Goal: Task Accomplishment & Management: Manage account settings

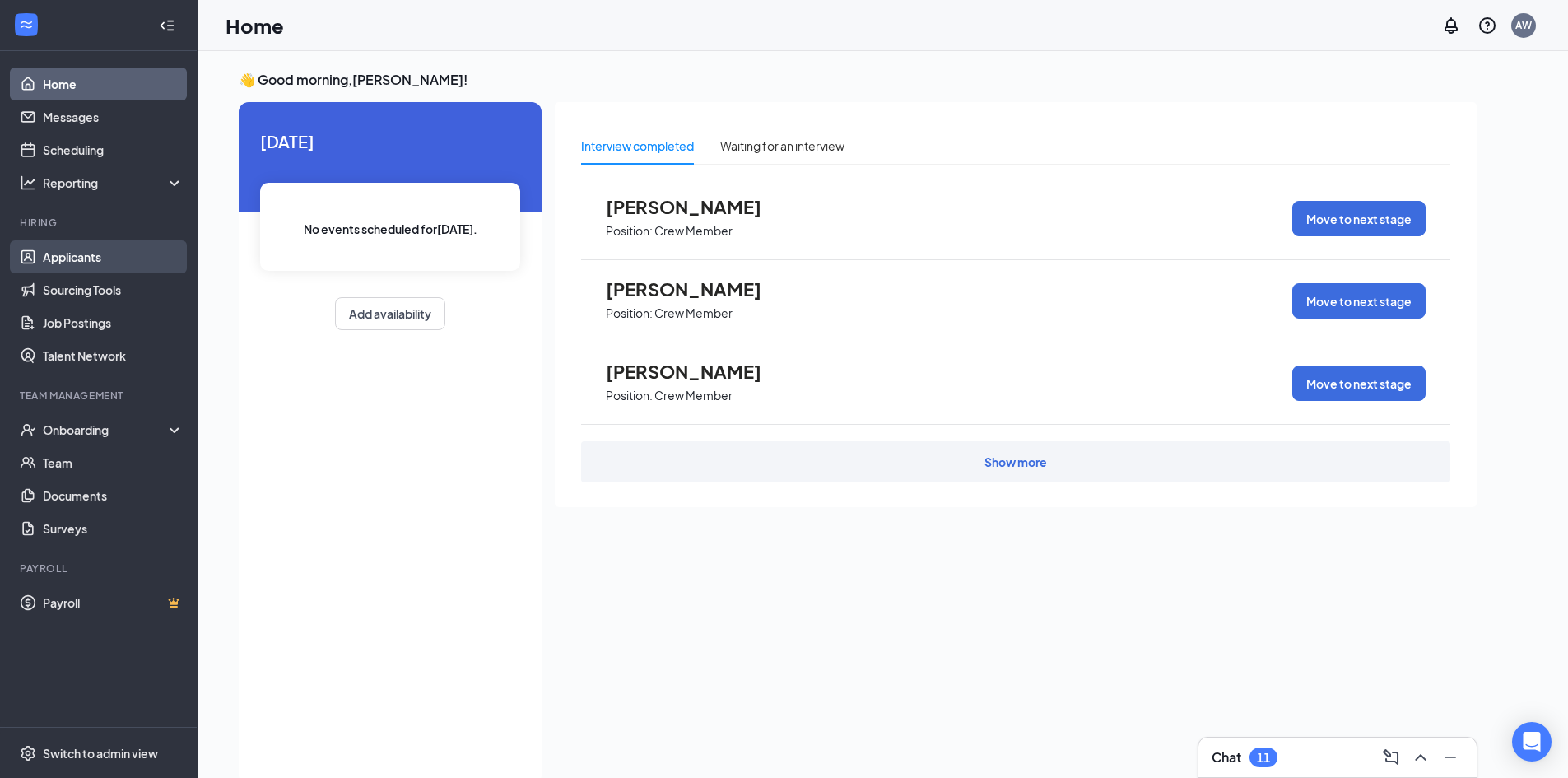
click at [102, 252] on link "Applicants" at bounding box center [113, 257] width 141 height 33
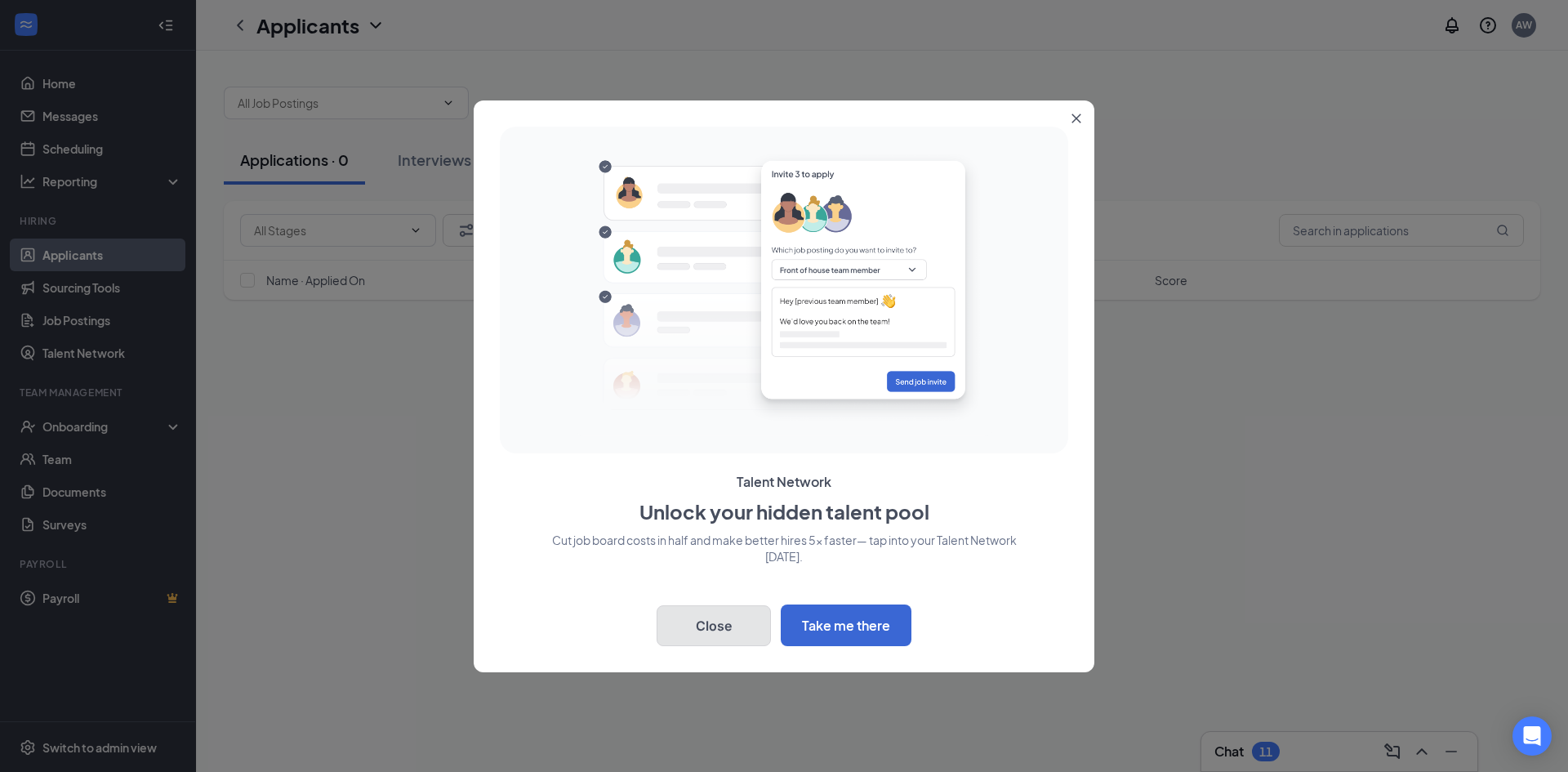
click at [736, 623] on button "Close" at bounding box center [713, 625] width 114 height 41
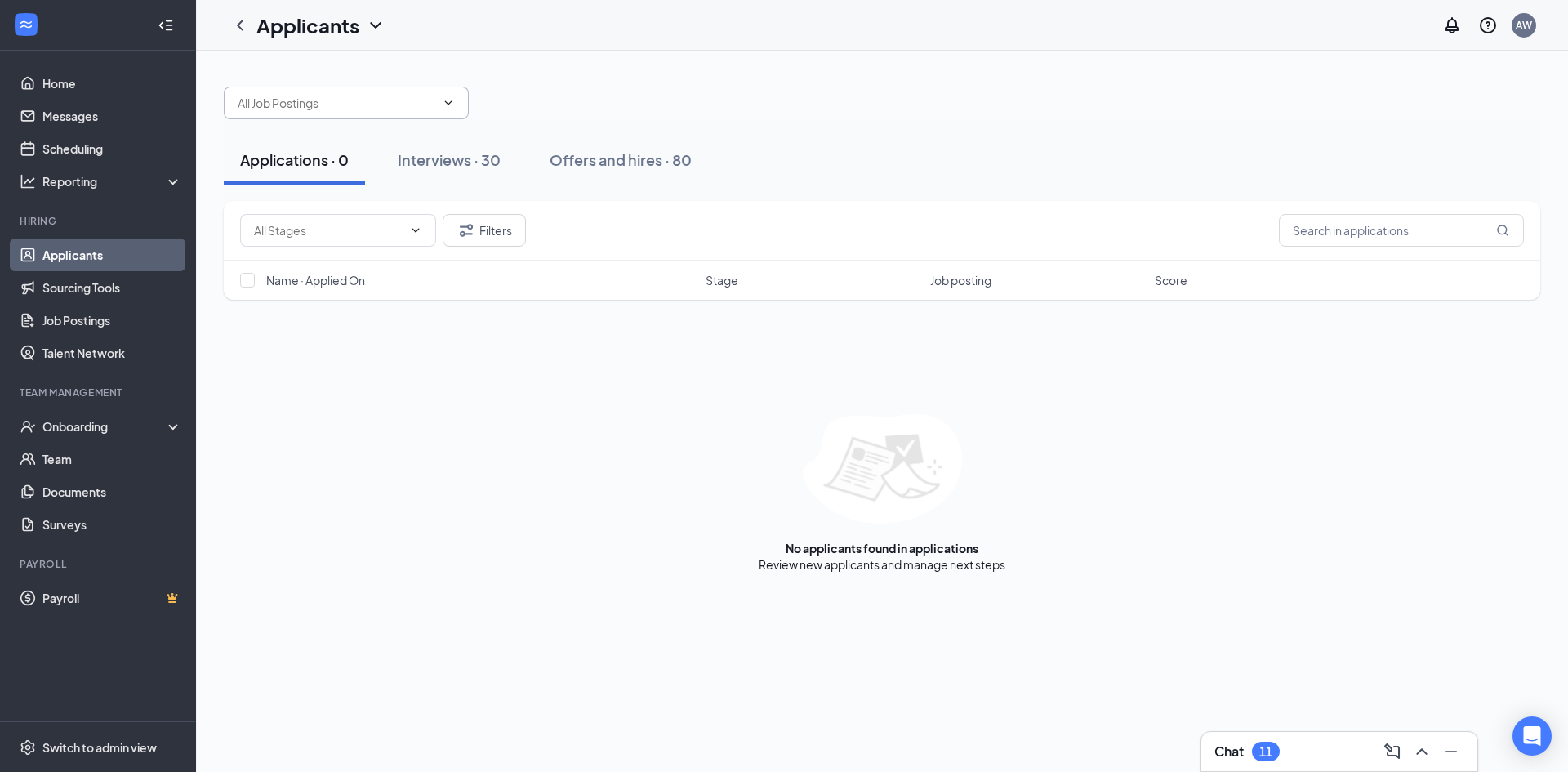
click at [346, 109] on input "text" at bounding box center [336, 103] width 198 height 18
click at [357, 232] on input "text" at bounding box center [328, 230] width 149 height 18
click at [1388, 227] on input "text" at bounding box center [1401, 231] width 245 height 33
type input "[PERSON_NAME]"
click at [925, 566] on link "Interviews" at bounding box center [933, 564] width 55 height 15
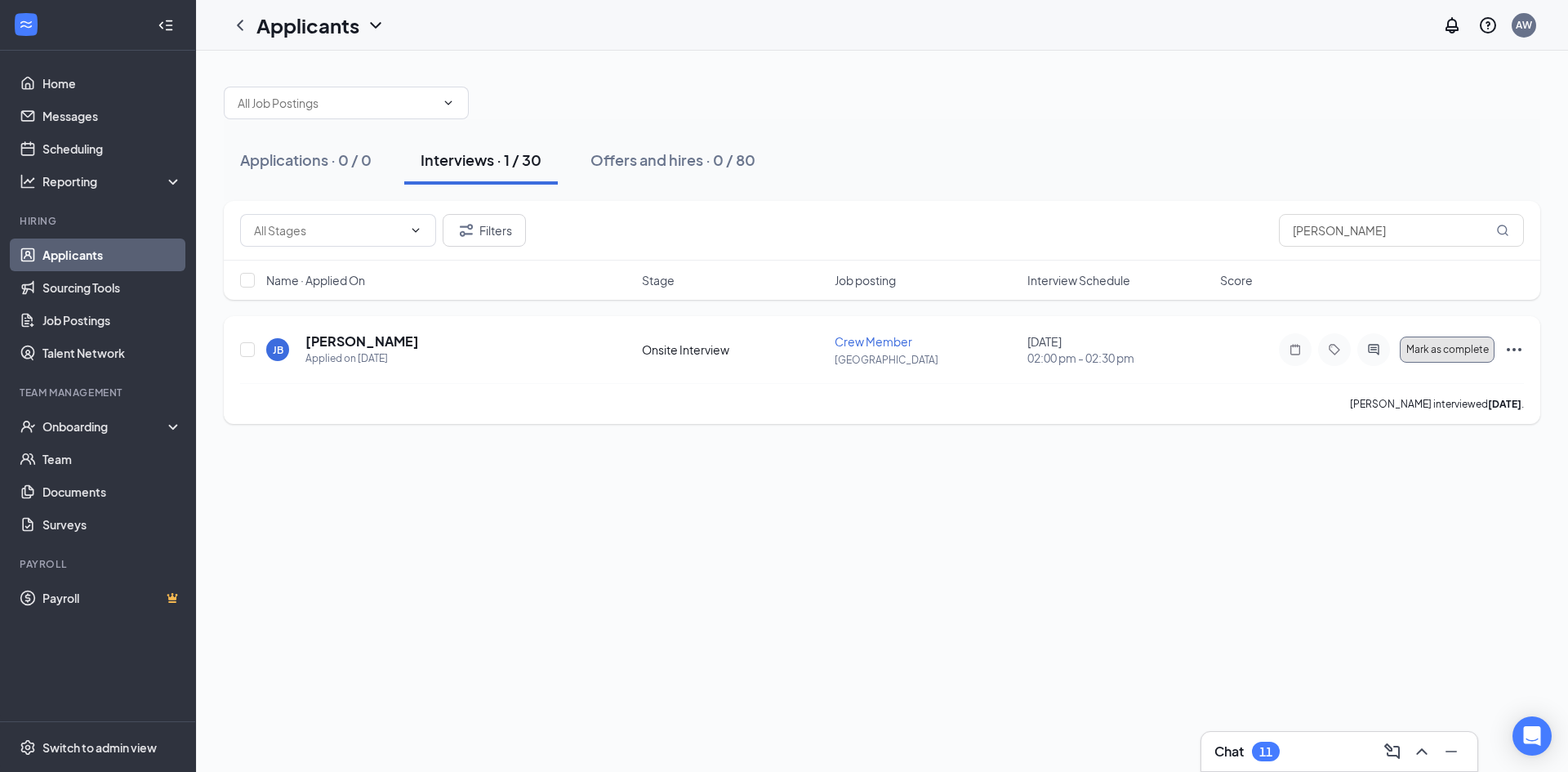
click at [1422, 357] on button "Mark as complete" at bounding box center [1447, 350] width 95 height 26
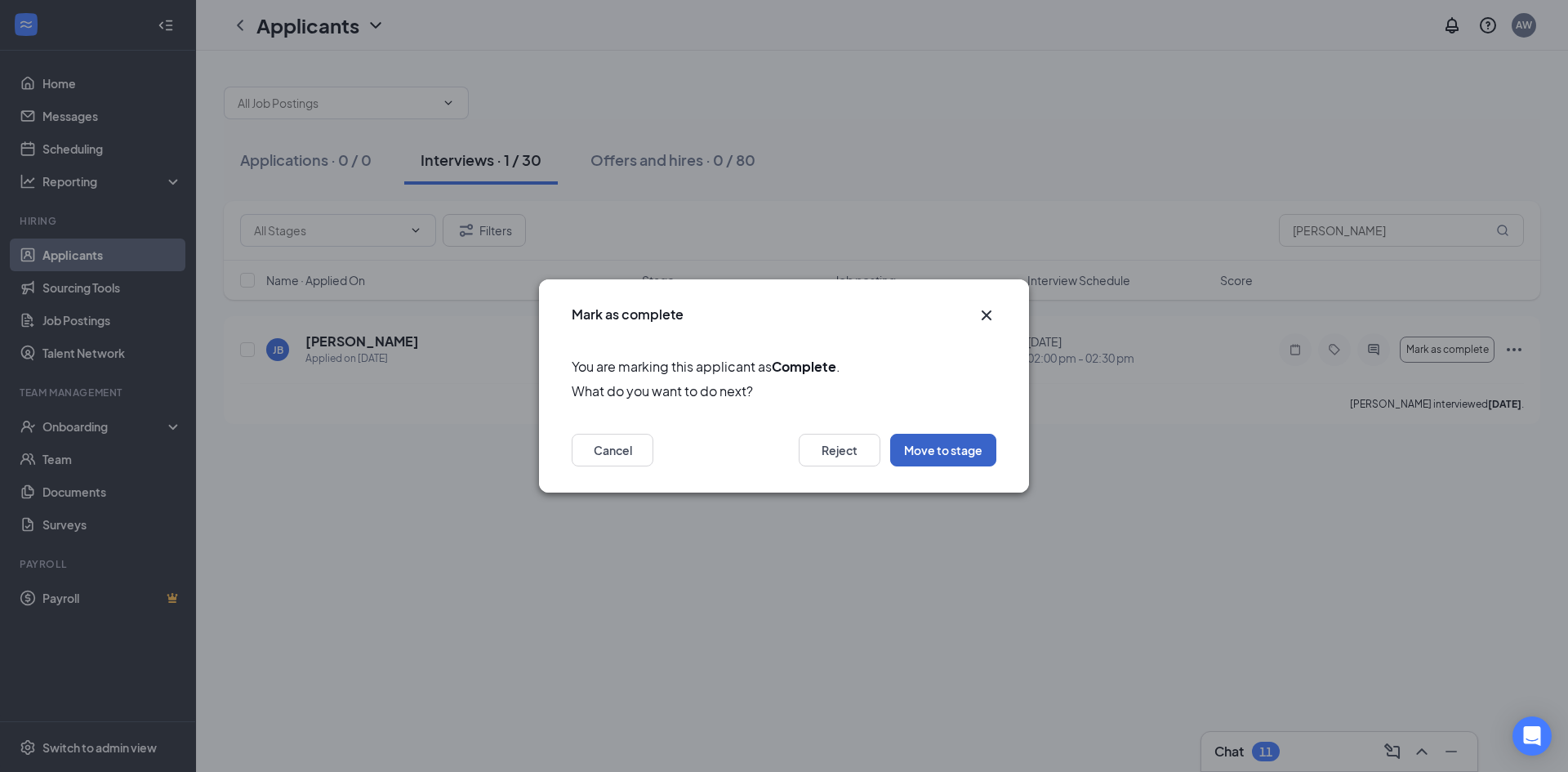
click at [942, 449] on button "Move to stage" at bounding box center [943, 450] width 106 height 33
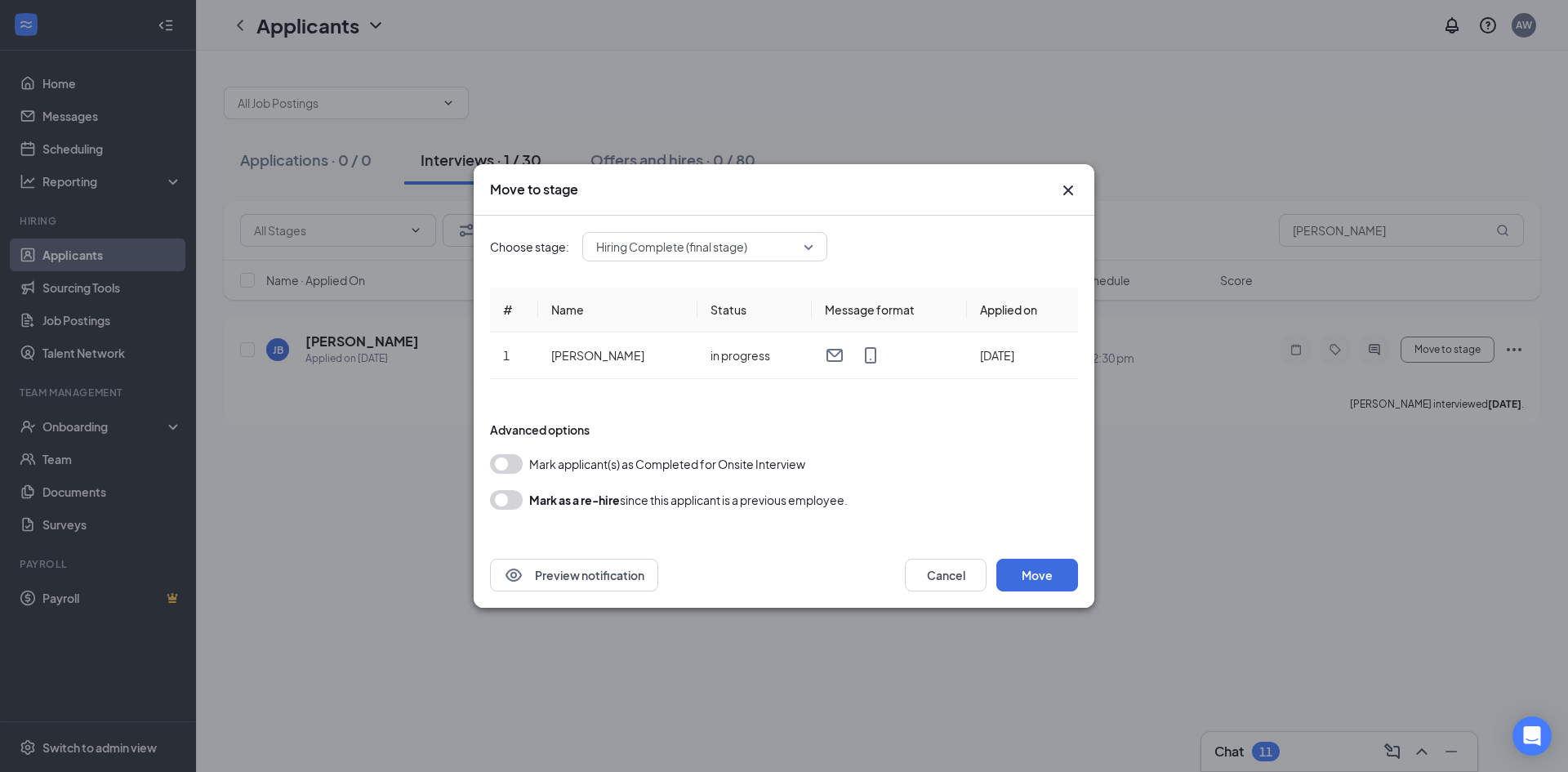
click at [503, 459] on button "button" at bounding box center [506, 464] width 33 height 20
click at [790, 244] on span "Hiring Complete (final stage)" at bounding box center [697, 246] width 203 height 24
click at [1043, 574] on button "Move" at bounding box center [1037, 575] width 82 height 33
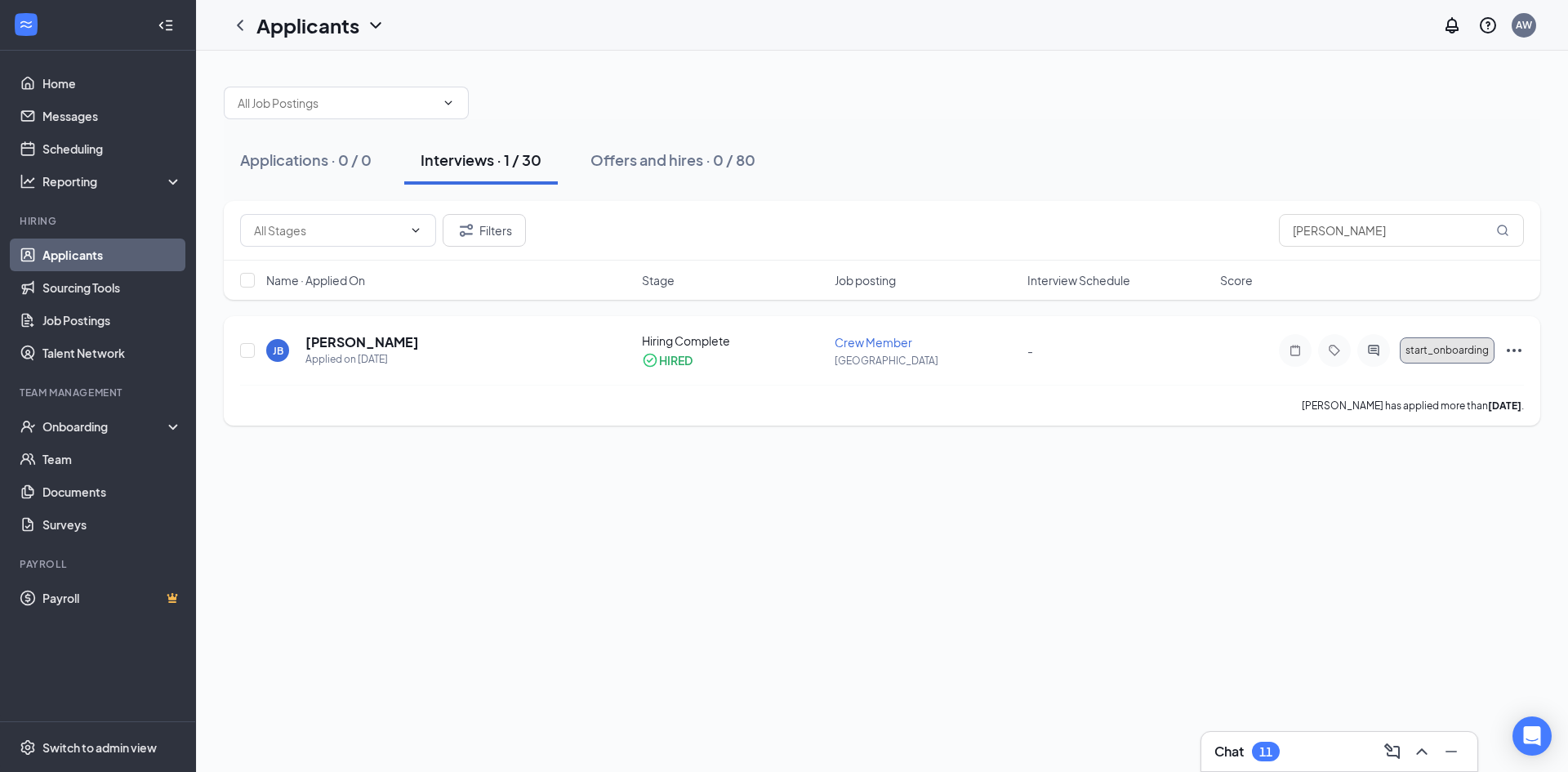
click at [1445, 357] on button "start_onboarding" at bounding box center [1447, 351] width 95 height 26
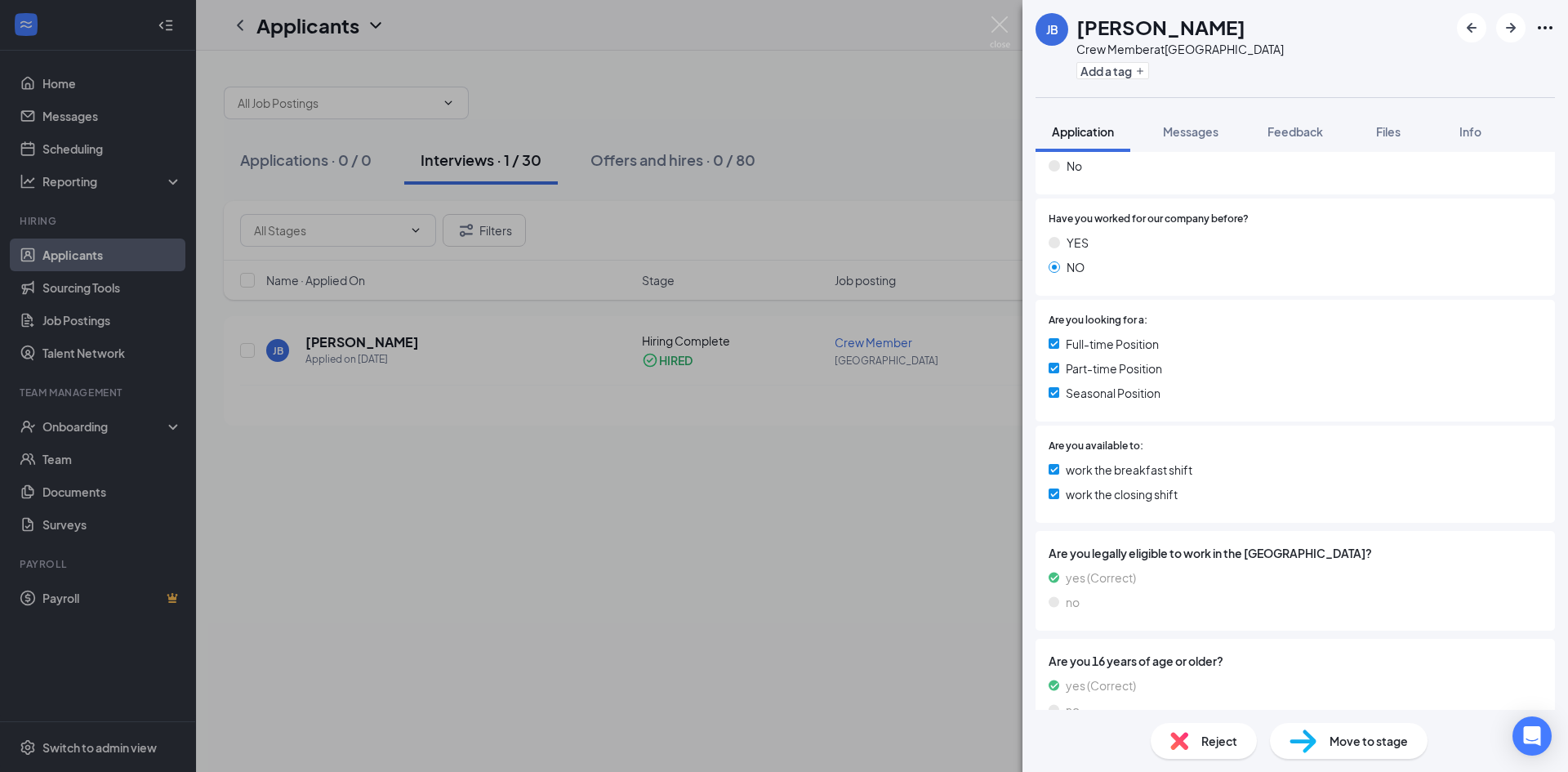
scroll to position [327, 0]
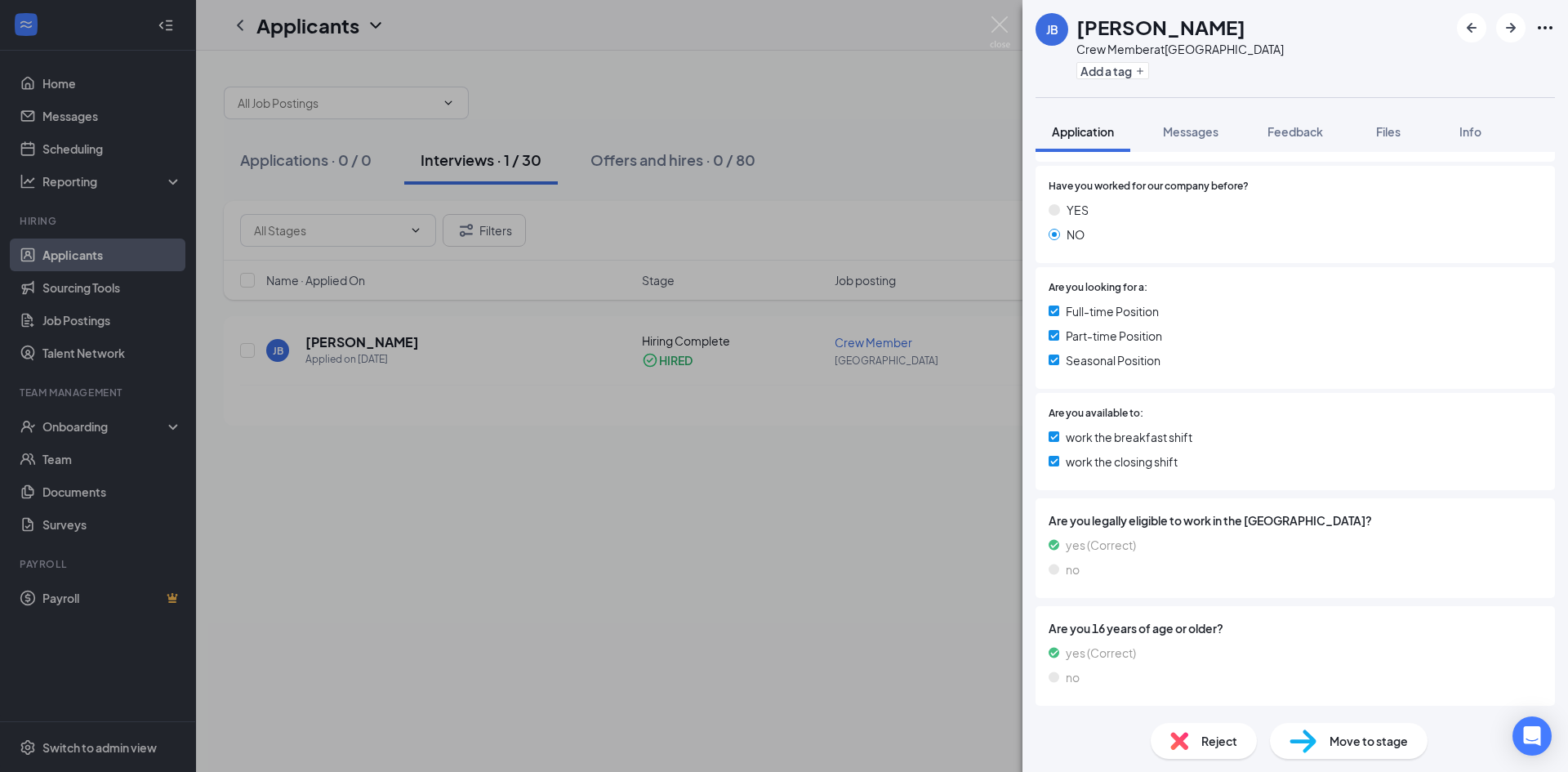
click at [1358, 744] on span "Move to stage" at bounding box center [1369, 740] width 79 height 18
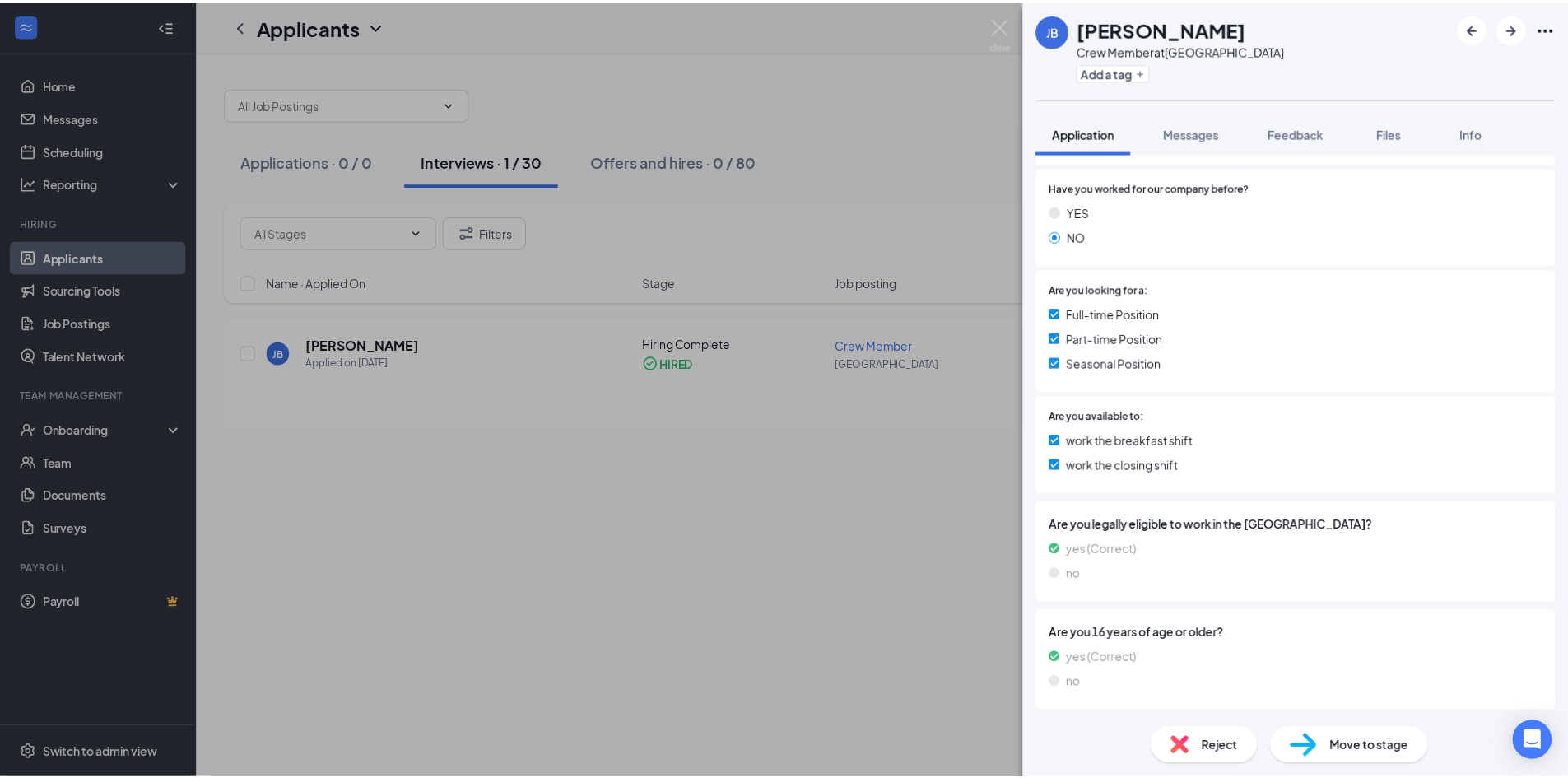
scroll to position [324, 0]
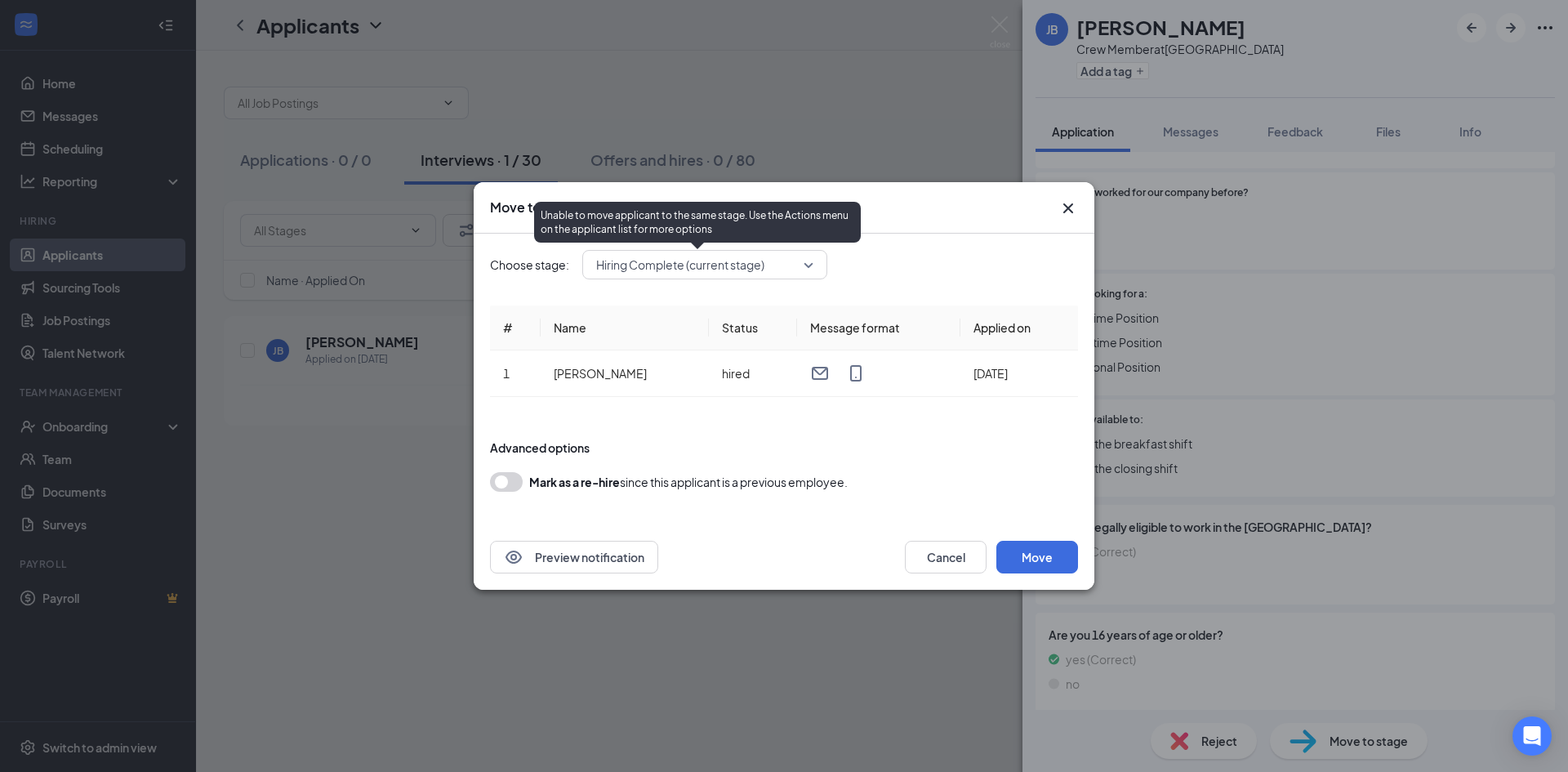
click at [795, 269] on span "Hiring Complete (current stage)" at bounding box center [697, 264] width 203 height 24
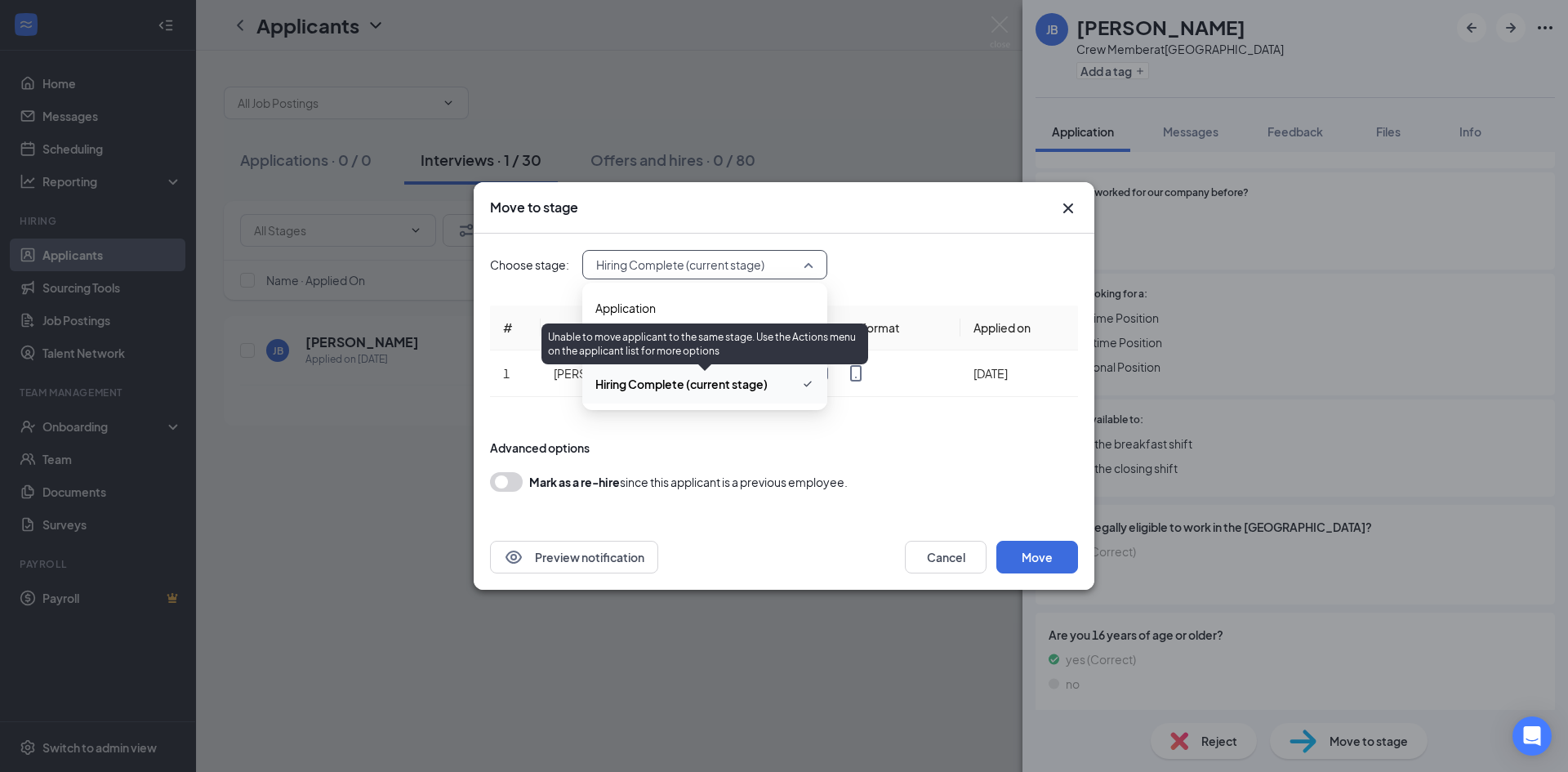
click at [710, 389] on span "Hiring Complete (current stage)" at bounding box center [681, 383] width 173 height 18
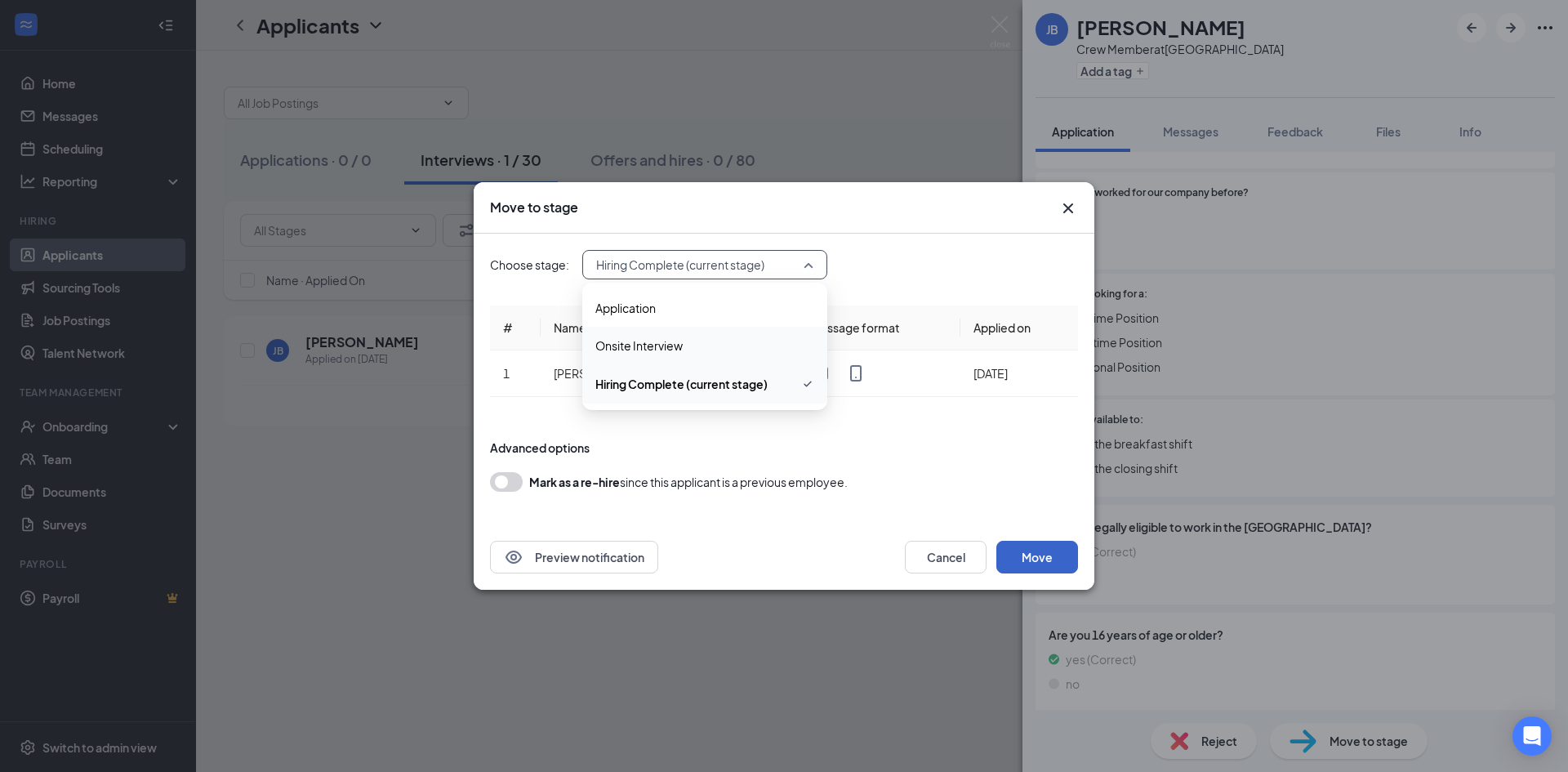
click at [1040, 555] on button "Move" at bounding box center [1037, 557] width 82 height 33
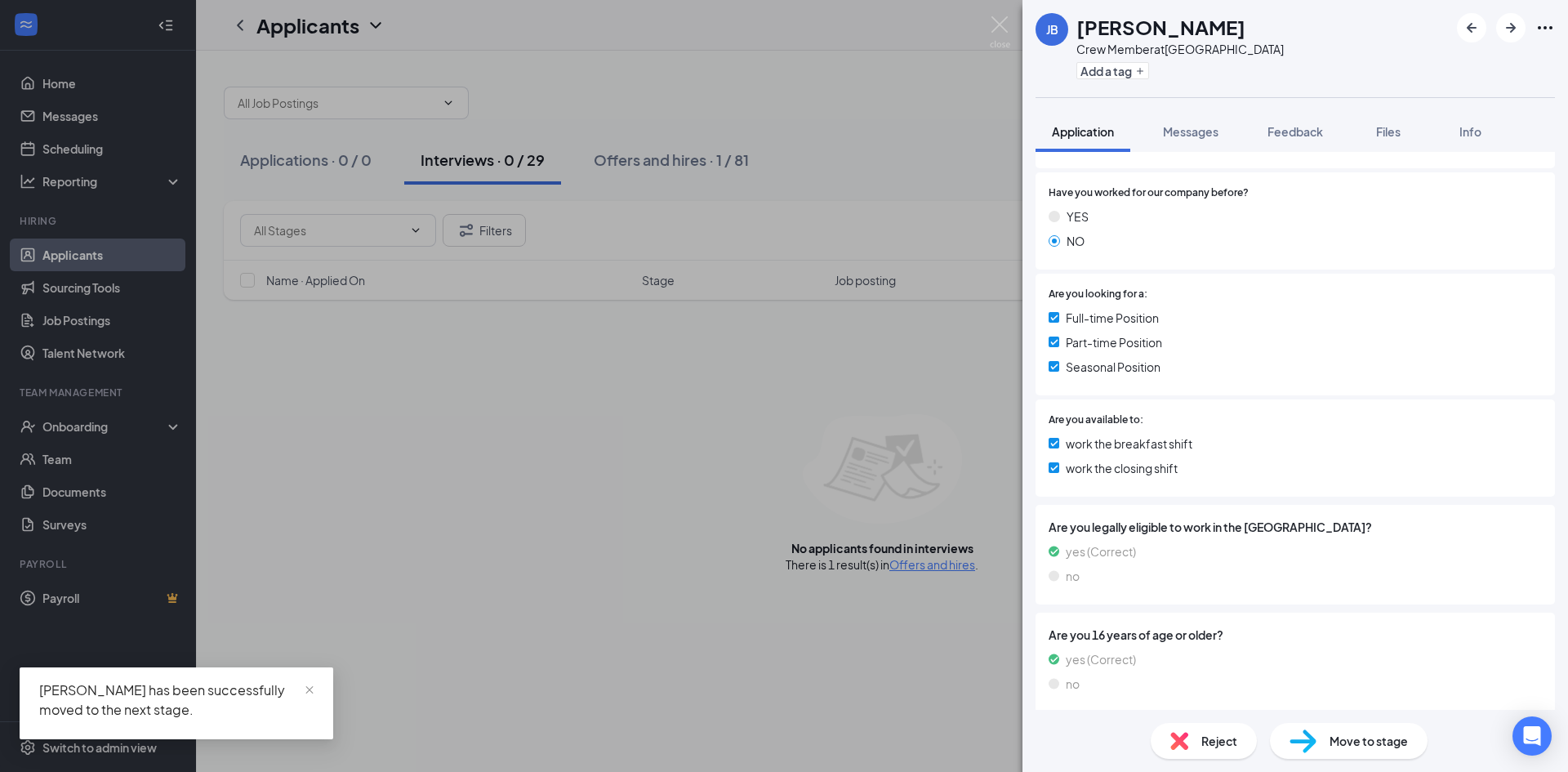
click at [926, 556] on div "JB [PERSON_NAME] Crew Member at [GEOGRAPHIC_DATA] Add a tag Application Message…" at bounding box center [784, 386] width 1568 height 772
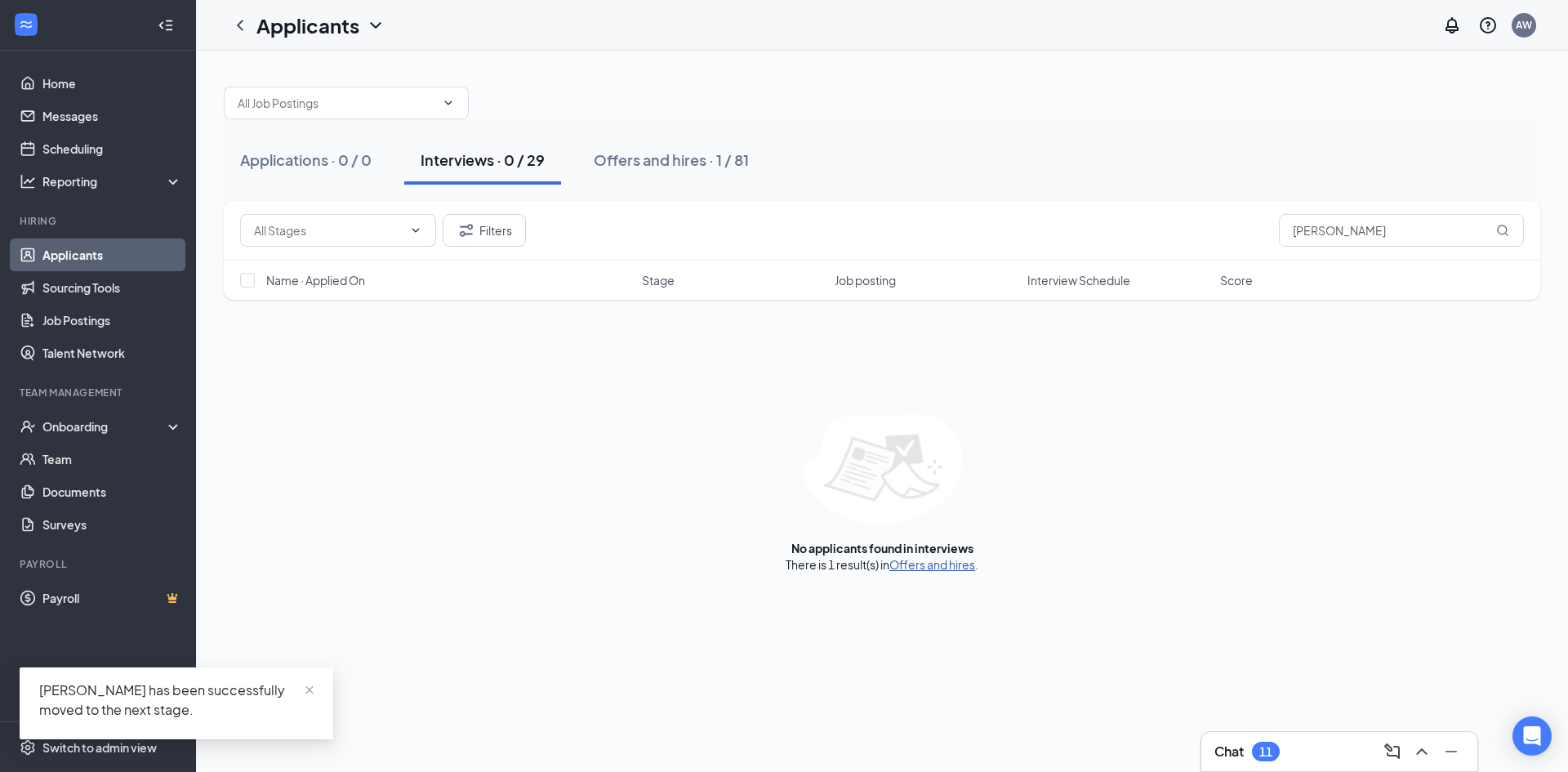
click at [925, 567] on link "Offers and hires" at bounding box center [932, 564] width 85 height 15
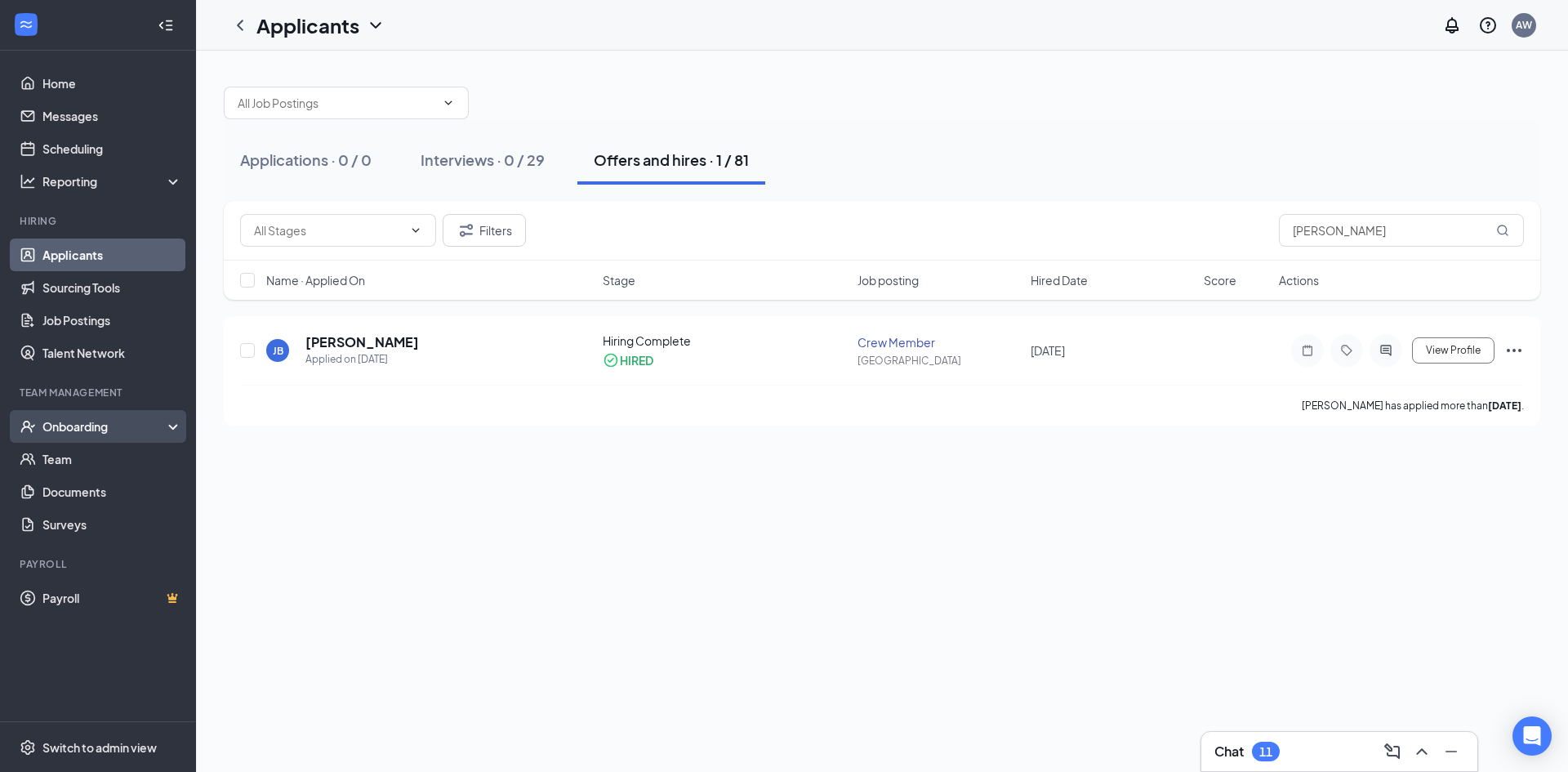
click at [111, 427] on div "Onboarding" at bounding box center [105, 426] width 126 height 16
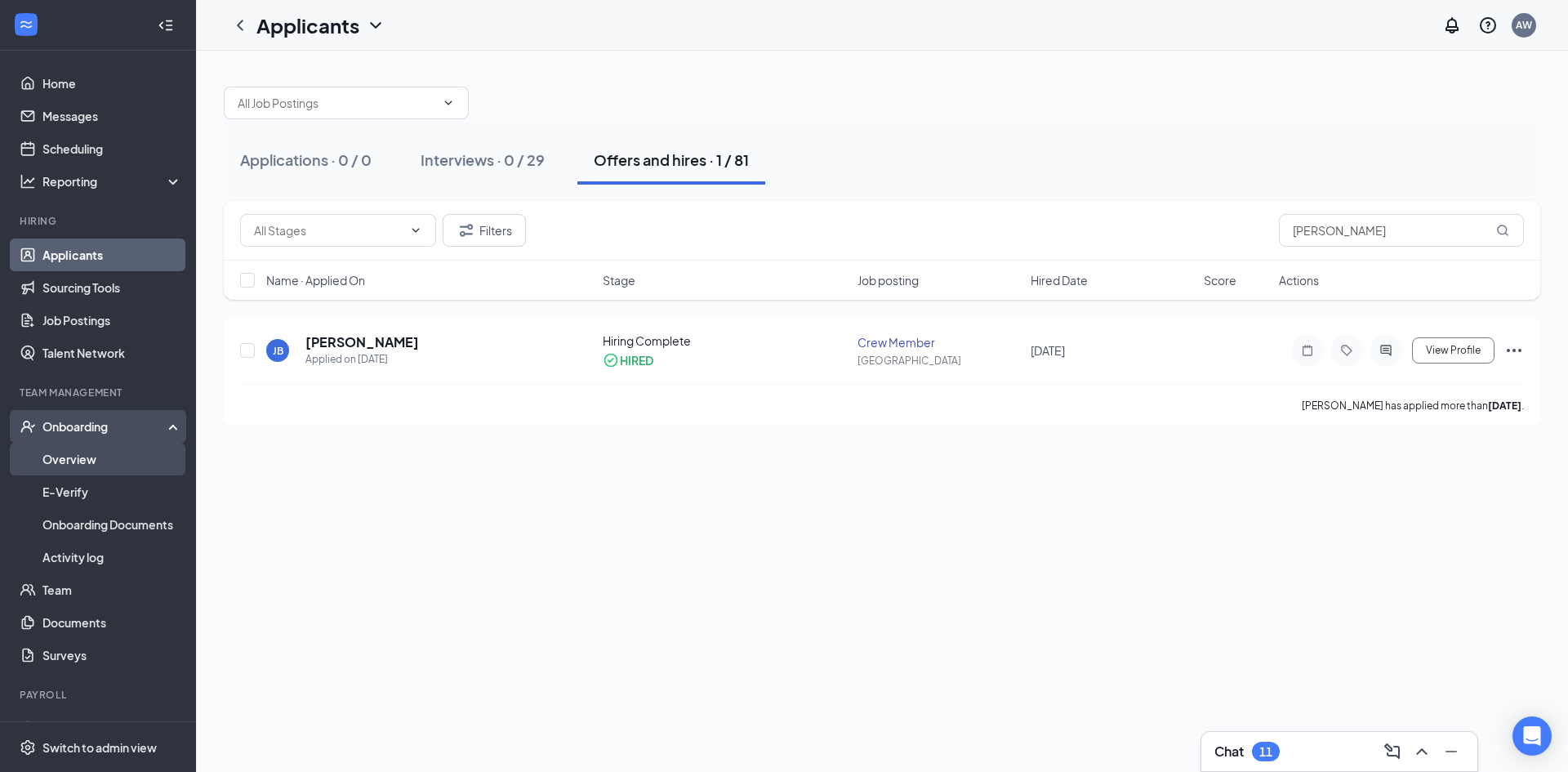
click at [83, 457] on link "Overview" at bounding box center [112, 459] width 140 height 33
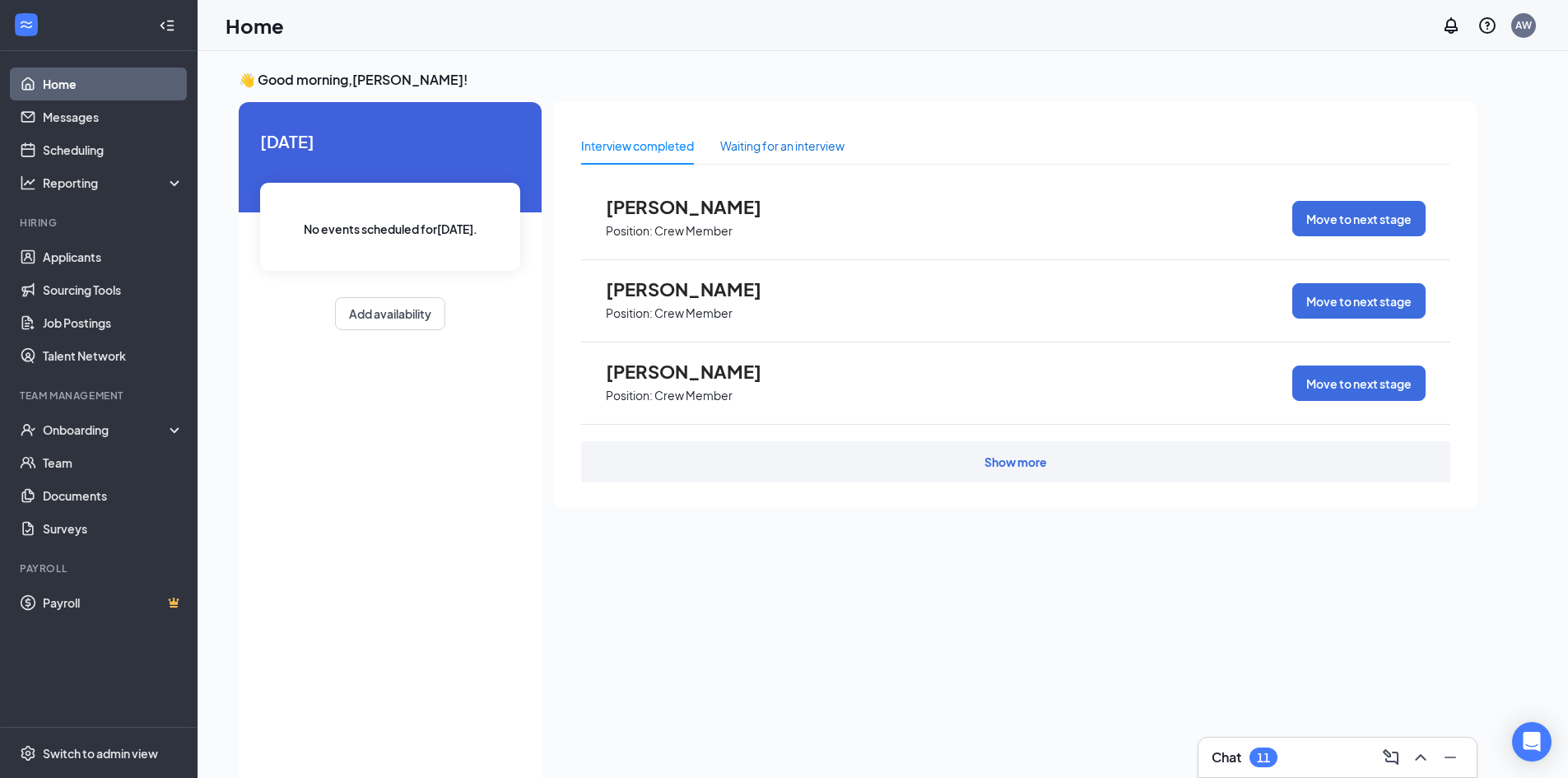
click at [829, 140] on div "Waiting for an interview" at bounding box center [782, 145] width 124 height 18
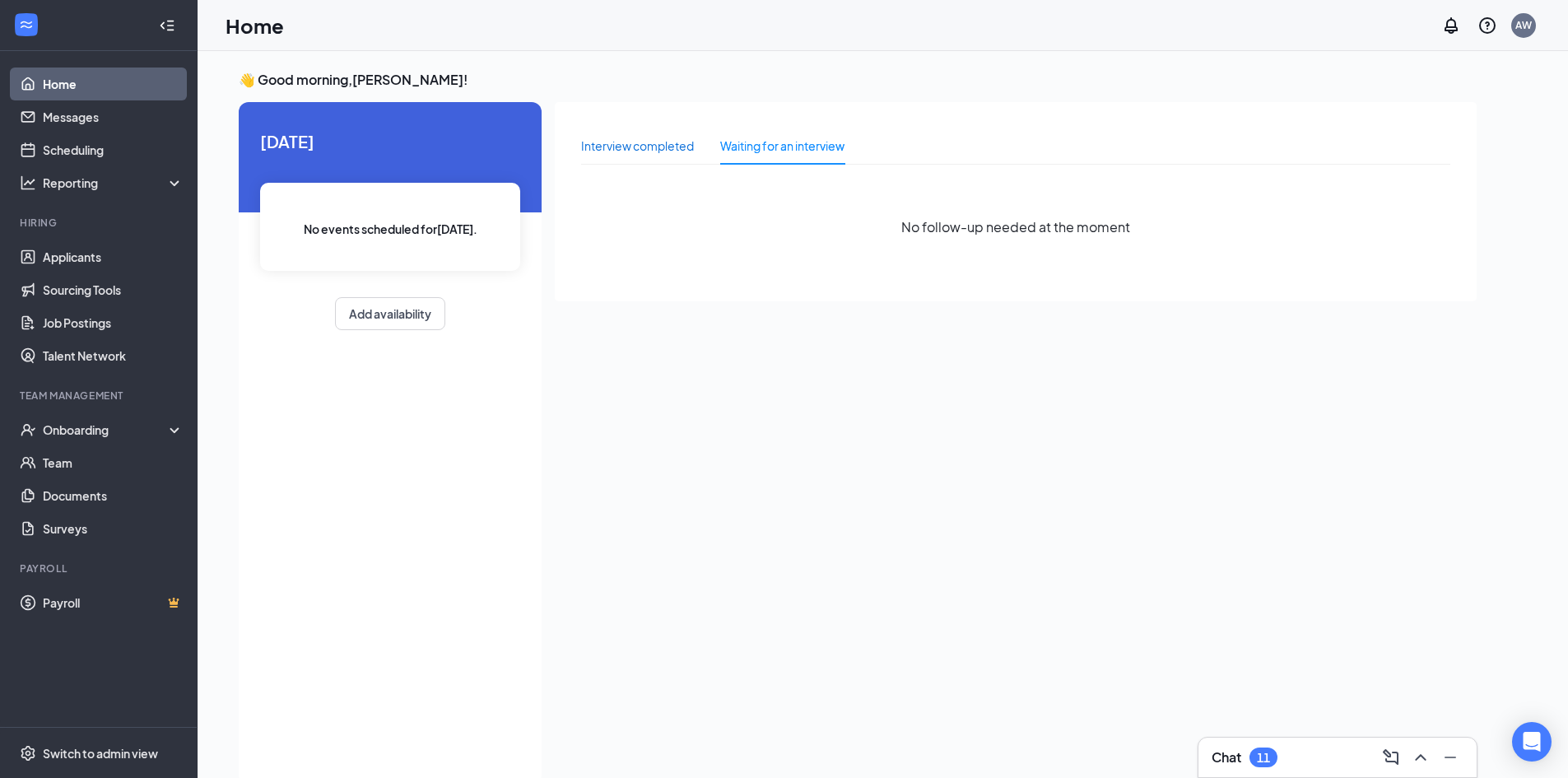
click at [676, 151] on div "Interview completed" at bounding box center [638, 145] width 113 height 18
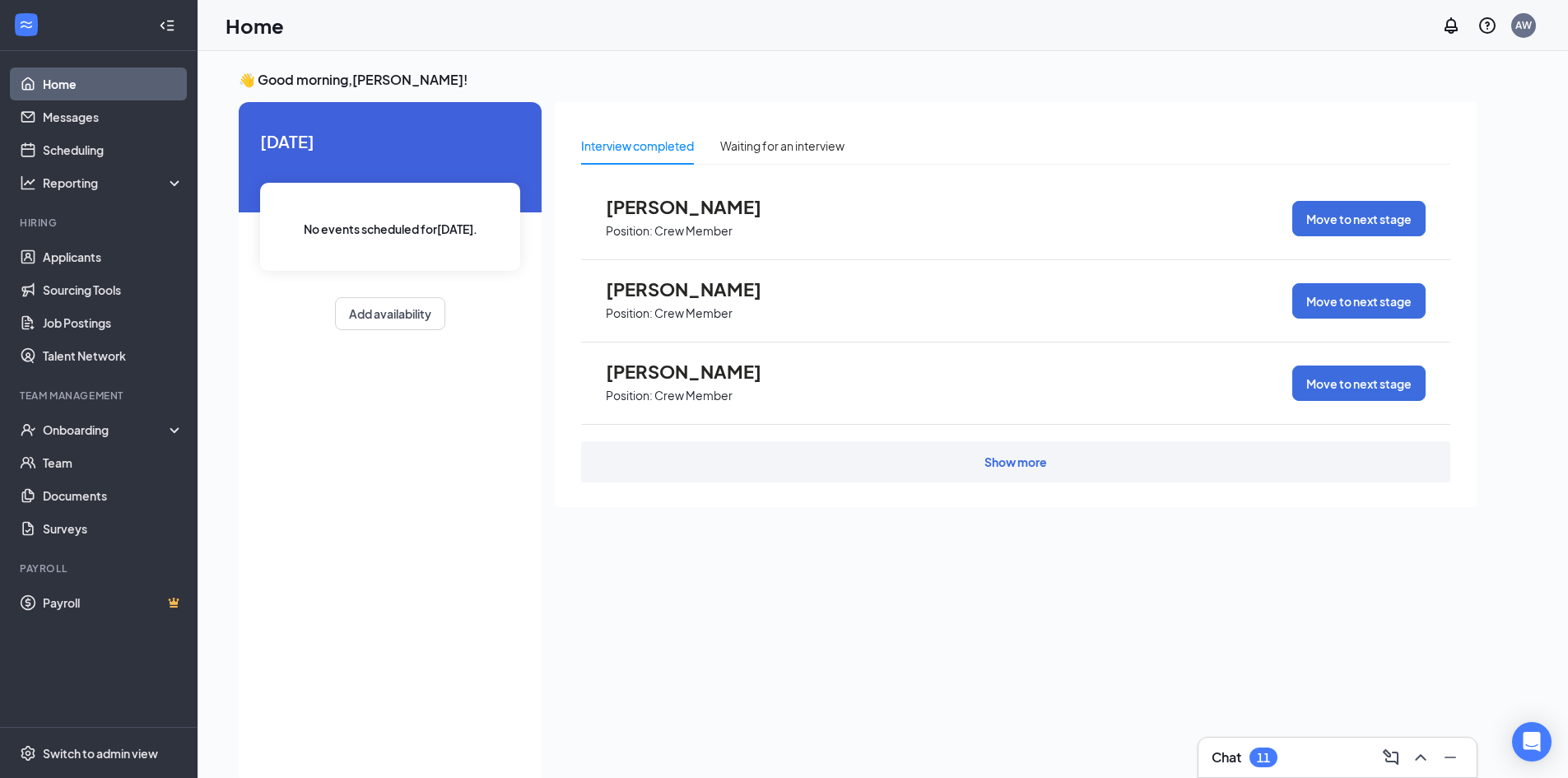
click at [1072, 463] on div "Show more" at bounding box center [1015, 461] width 869 height 41
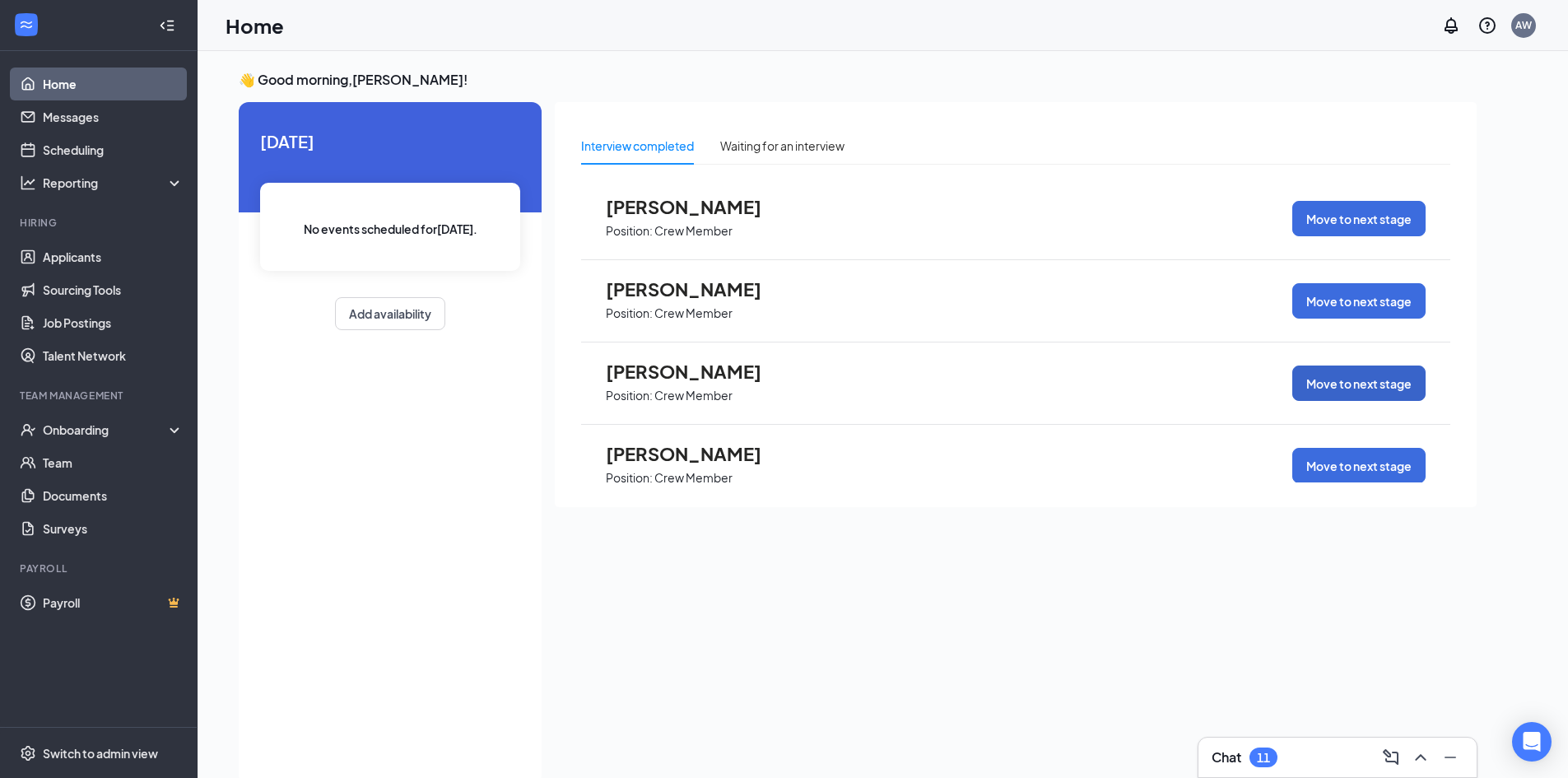
click at [1366, 378] on button "Move to next stage" at bounding box center [1358, 383] width 133 height 36
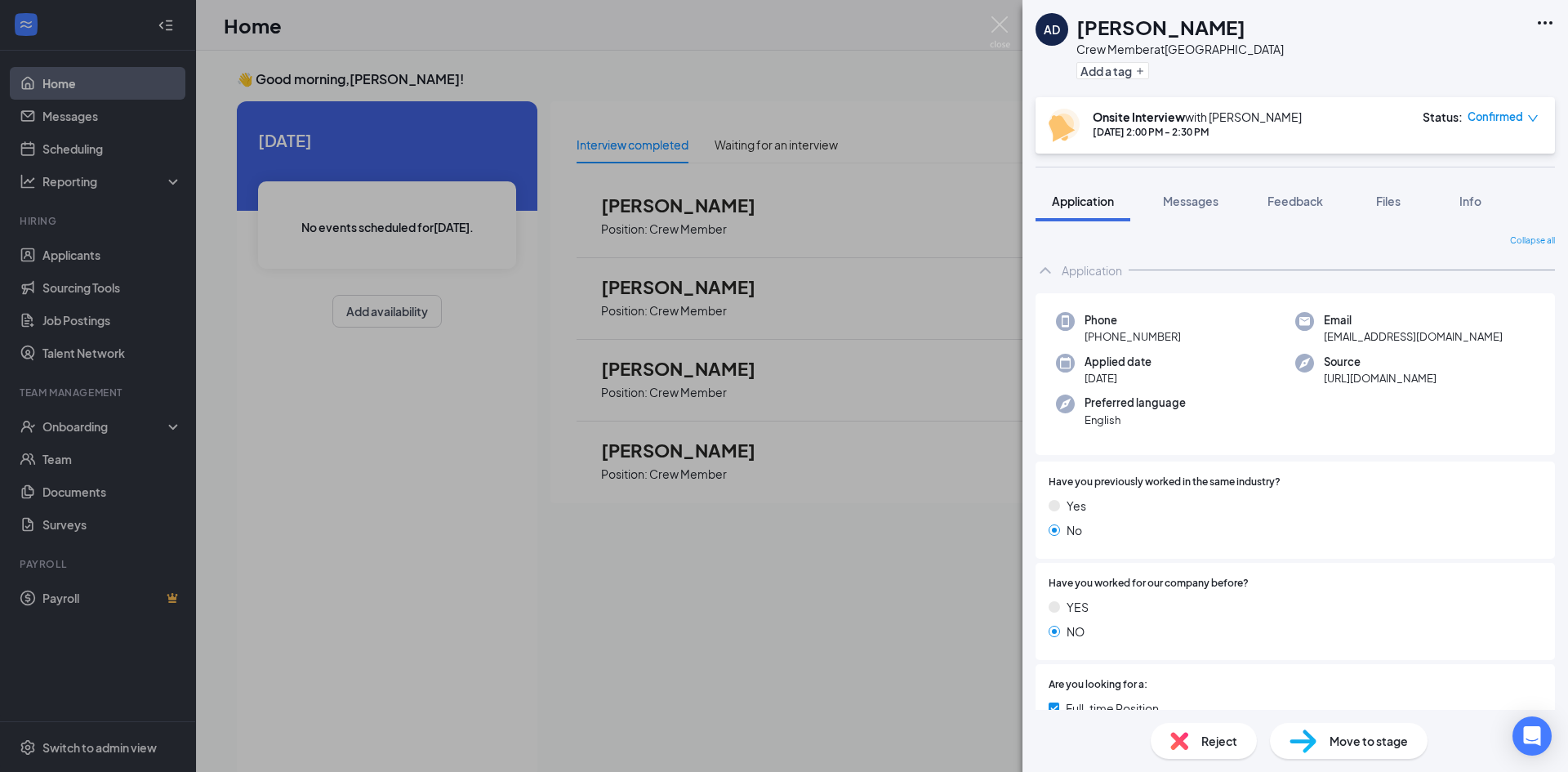
click at [1203, 741] on span "Reject" at bounding box center [1219, 740] width 36 height 18
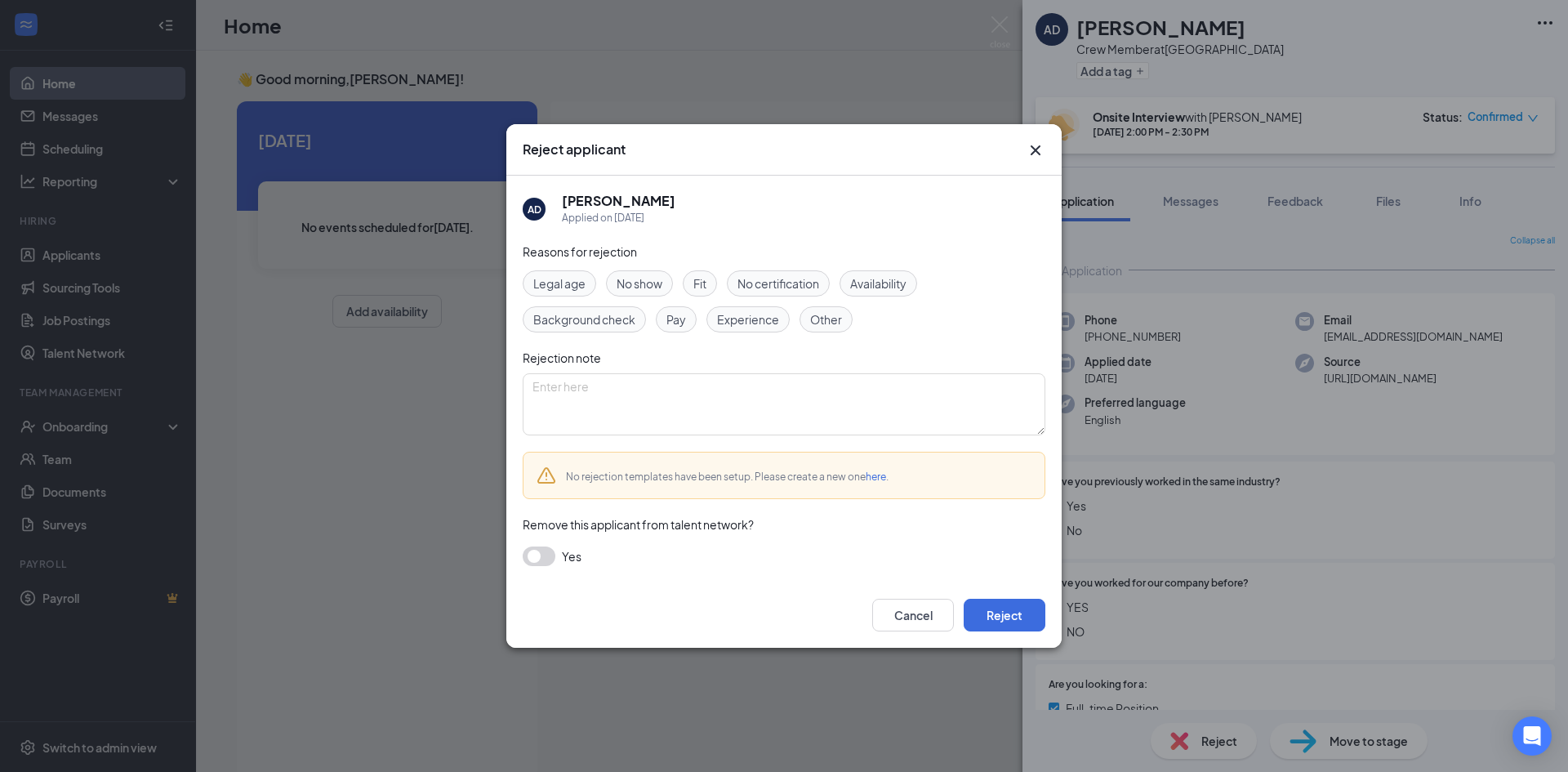
click at [704, 278] on span "Fit" at bounding box center [699, 283] width 13 height 18
drag, startPoint x: 1006, startPoint y: 614, endPoint x: 885, endPoint y: 517, distance: 155.1
click at [891, 517] on div "Reject applicant AD Alisha Demosthenes Applied on Aug 20 Reasons for rejection …" at bounding box center [783, 386] width 555 height 523
click at [539, 551] on button "button" at bounding box center [539, 556] width 33 height 20
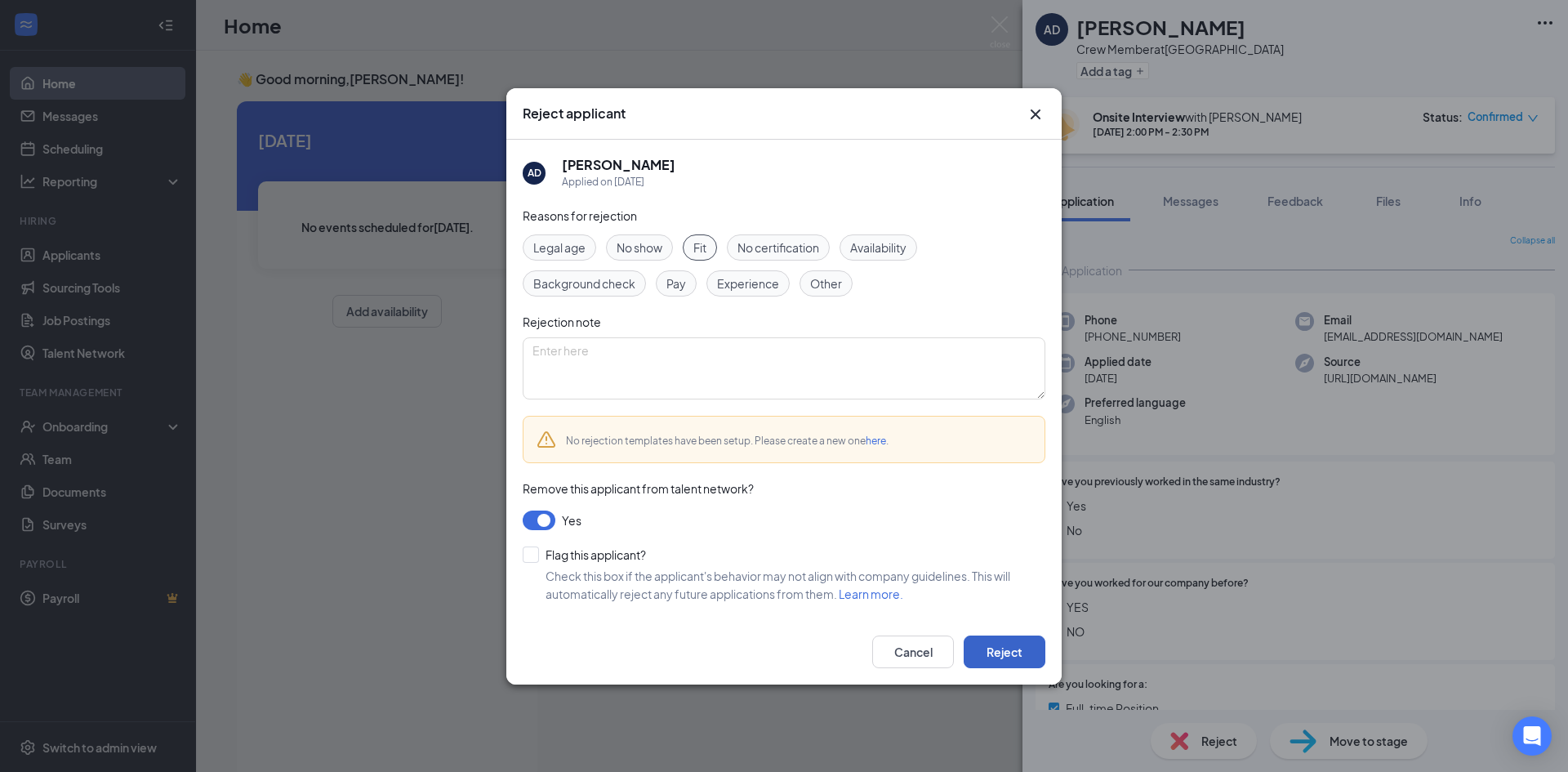
click at [1008, 643] on button "Reject" at bounding box center [1004, 652] width 82 height 33
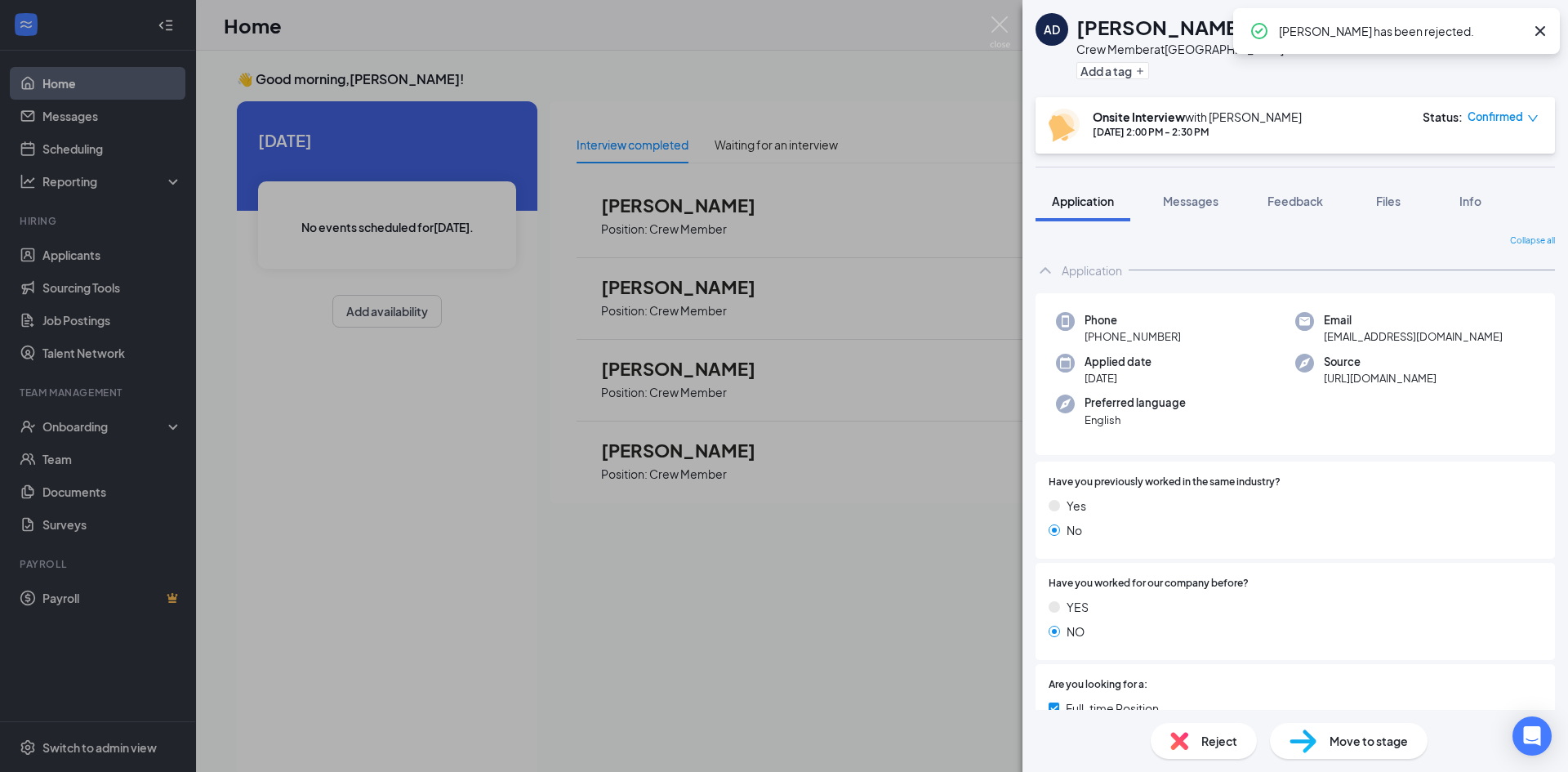
click at [1545, 25] on icon "Cross" at bounding box center [1540, 31] width 20 height 20
click at [469, 551] on div "AD Alisha Demosthenes Crew Member at Houston Lake Add a tag Onsite Interview wi…" at bounding box center [784, 386] width 1568 height 772
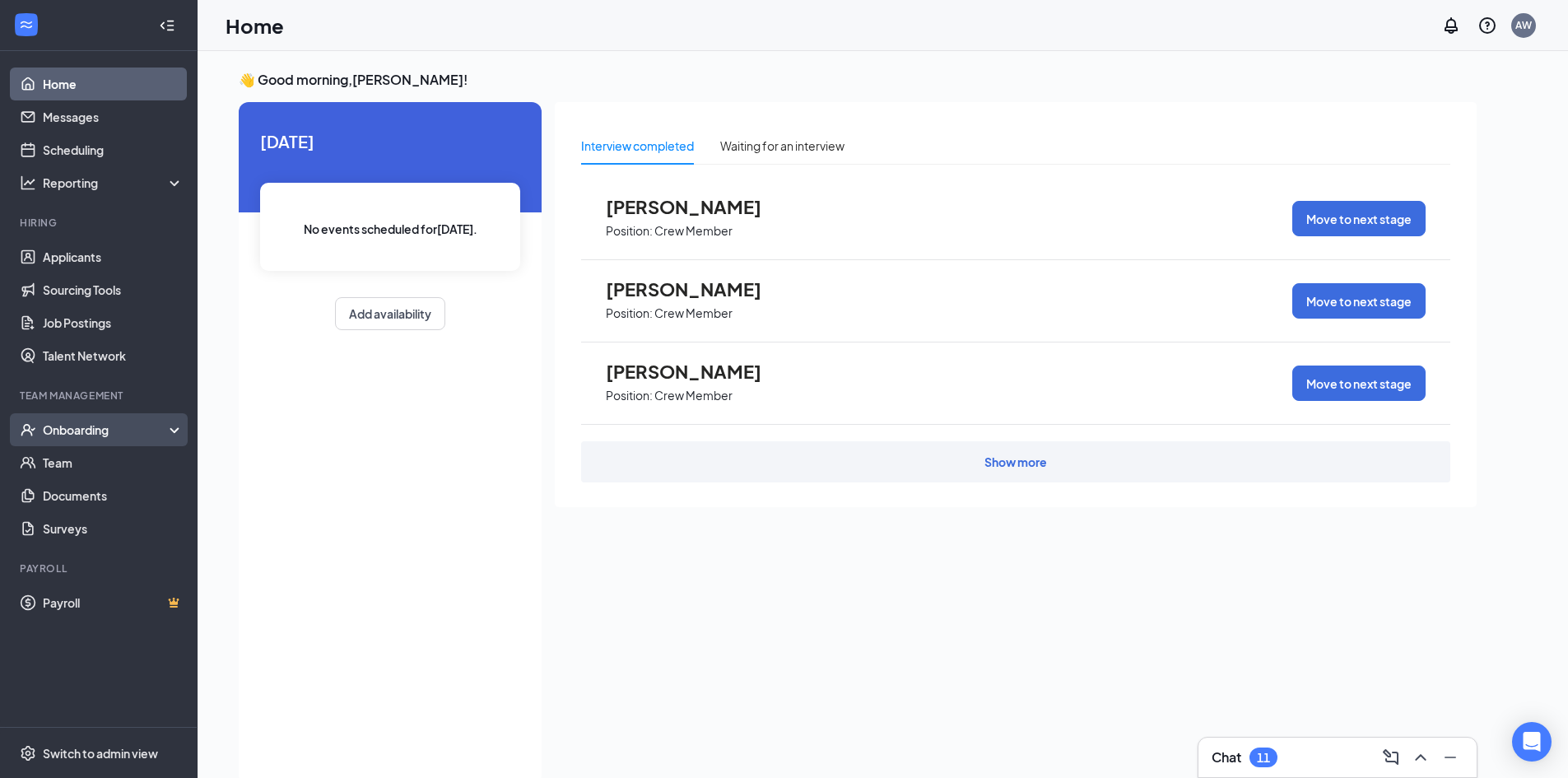
click at [110, 434] on div "Onboarding" at bounding box center [106, 429] width 127 height 17
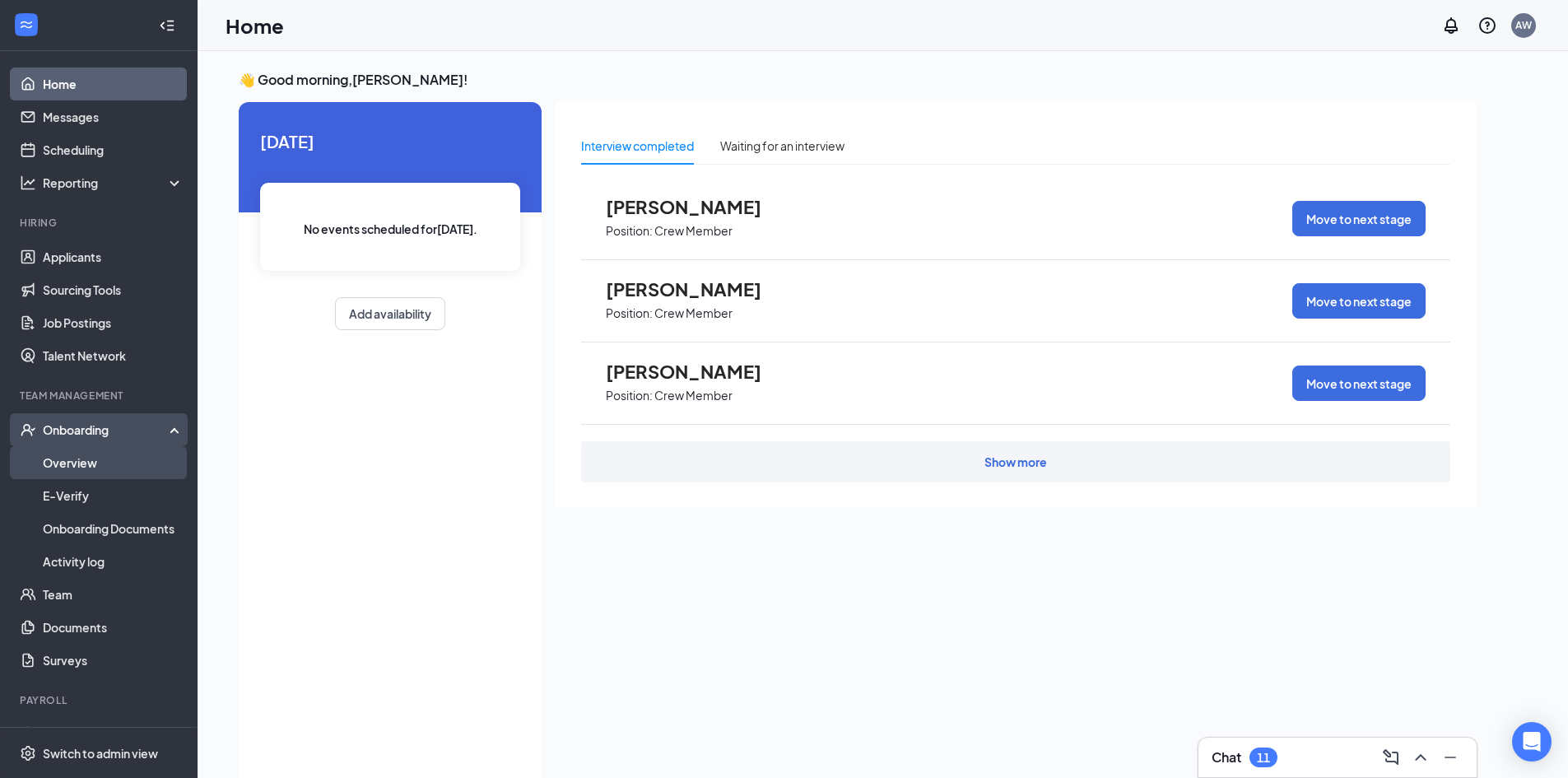
click at [95, 468] on link "Overview" at bounding box center [113, 463] width 141 height 33
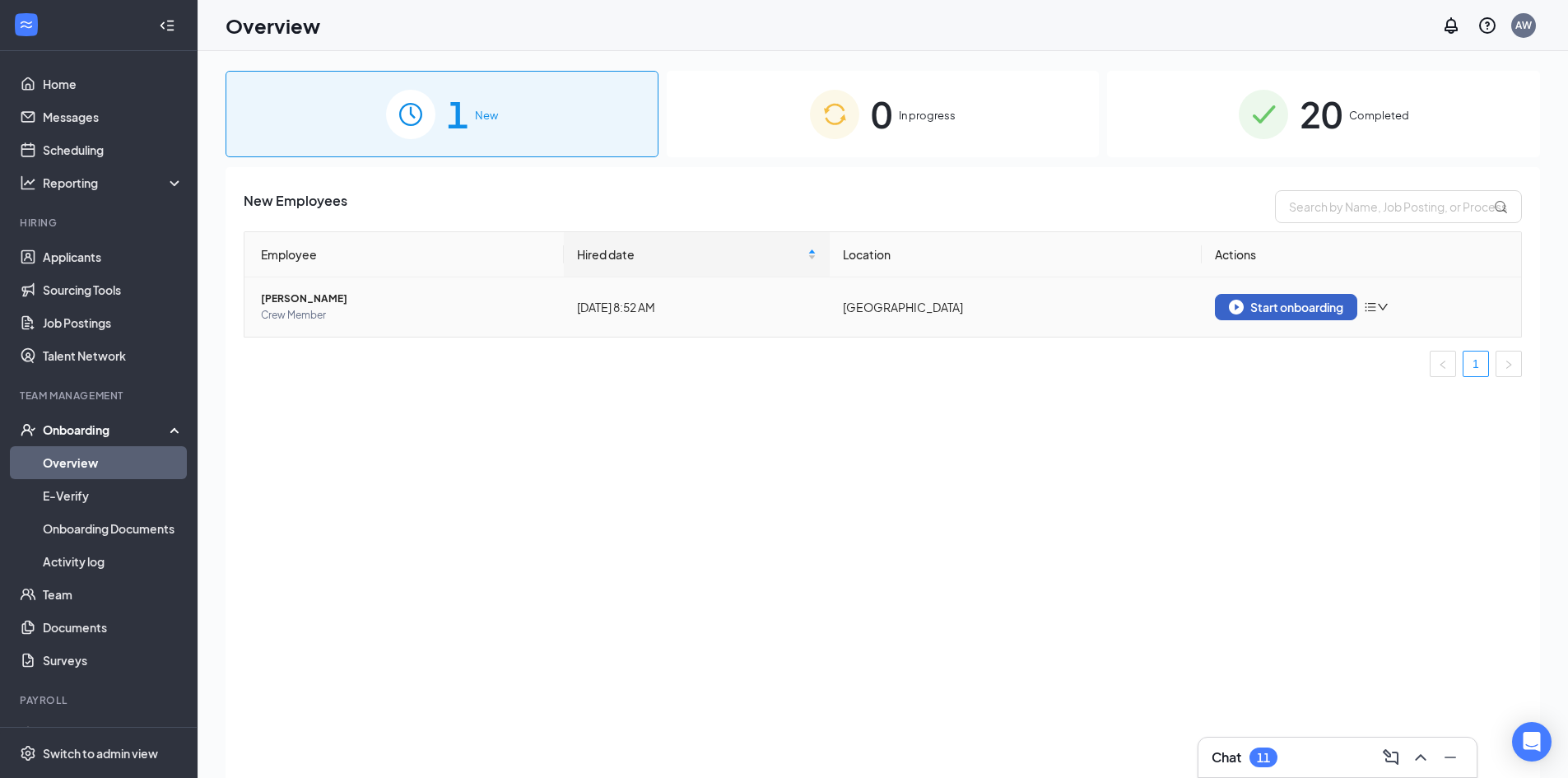
click at [1270, 310] on div "Start onboarding" at bounding box center [1285, 306] width 114 height 15
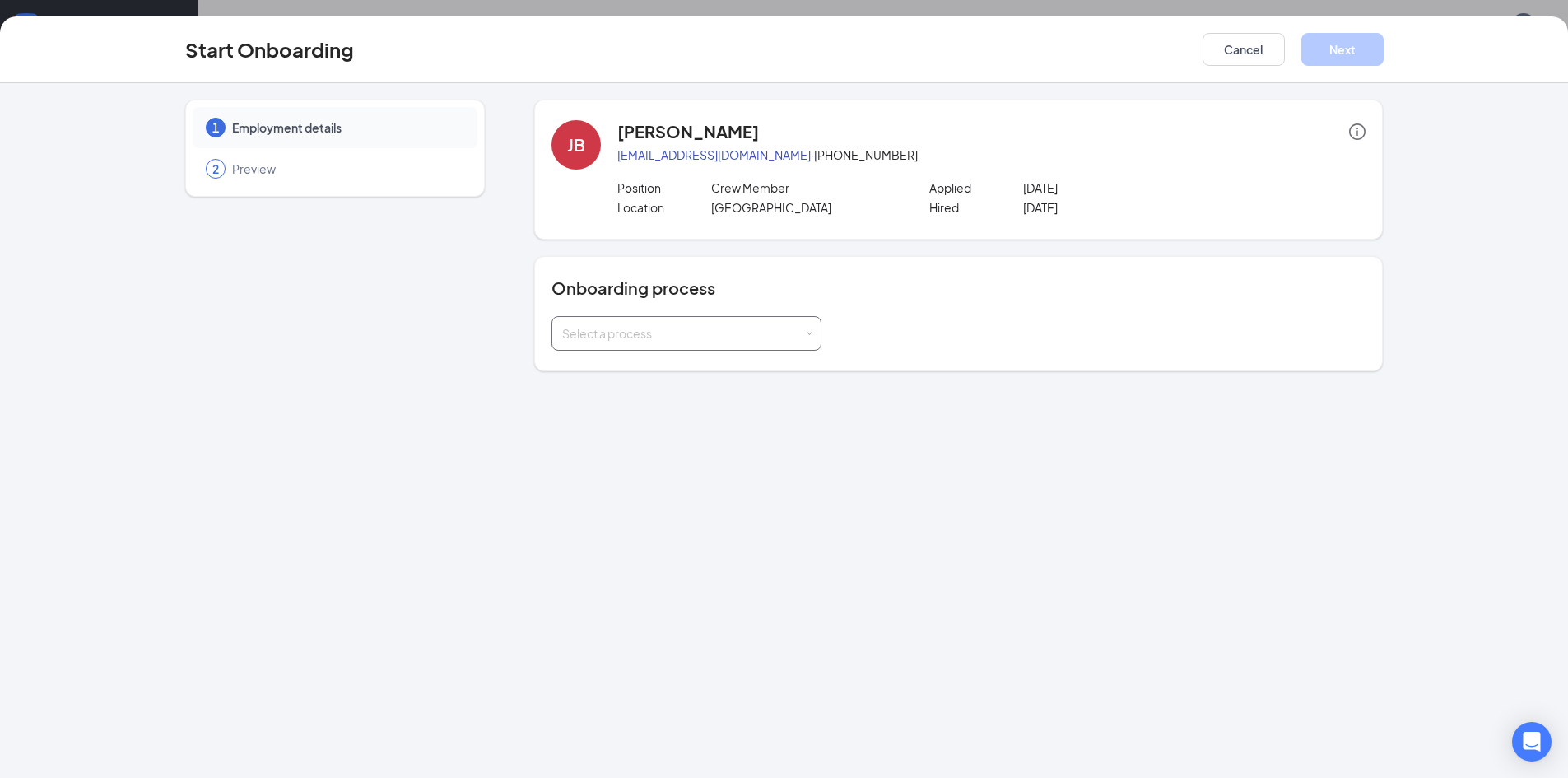
click at [743, 340] on div "Select a process" at bounding box center [682, 333] width 241 height 17
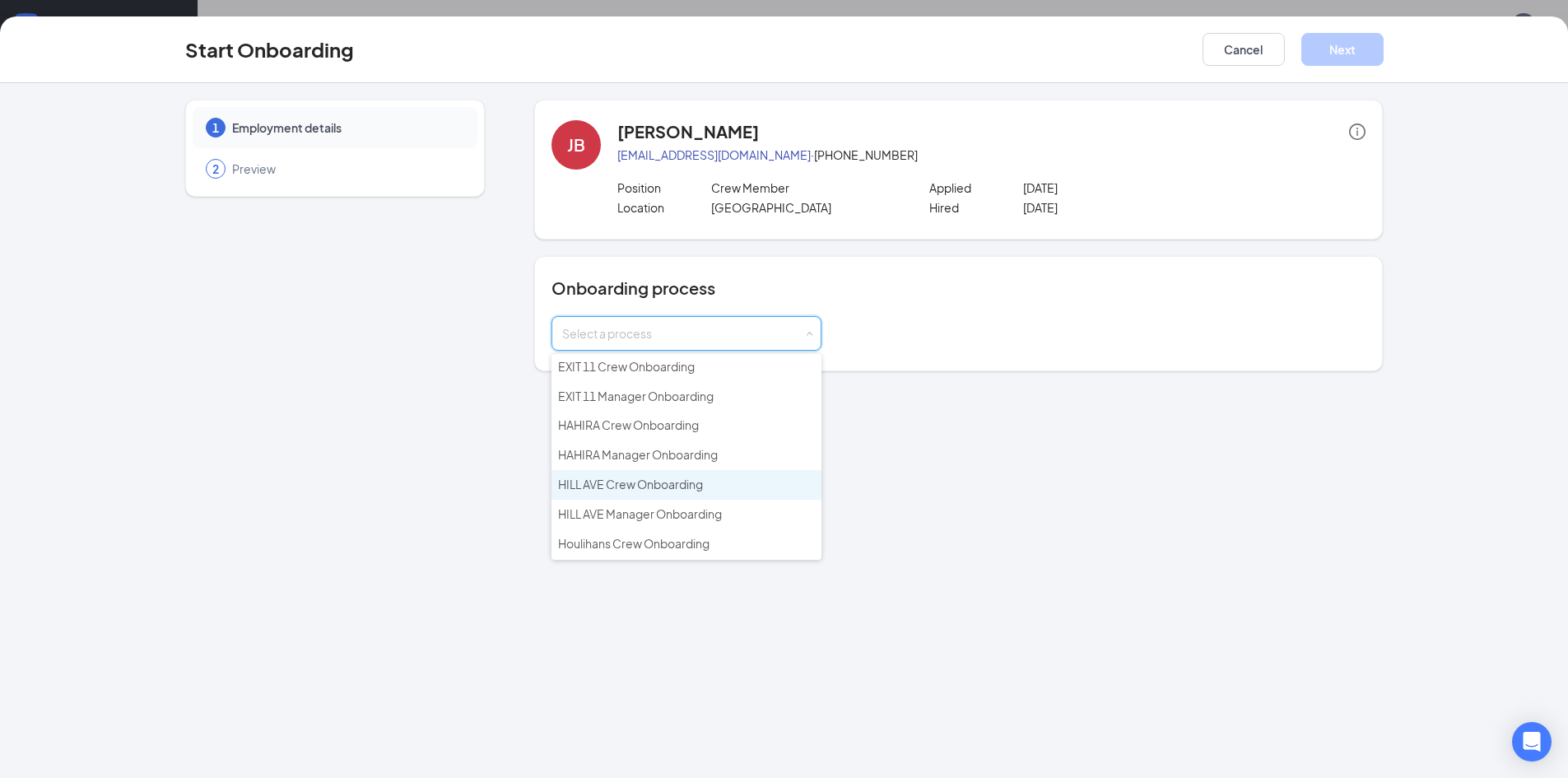
scroll to position [320, 0]
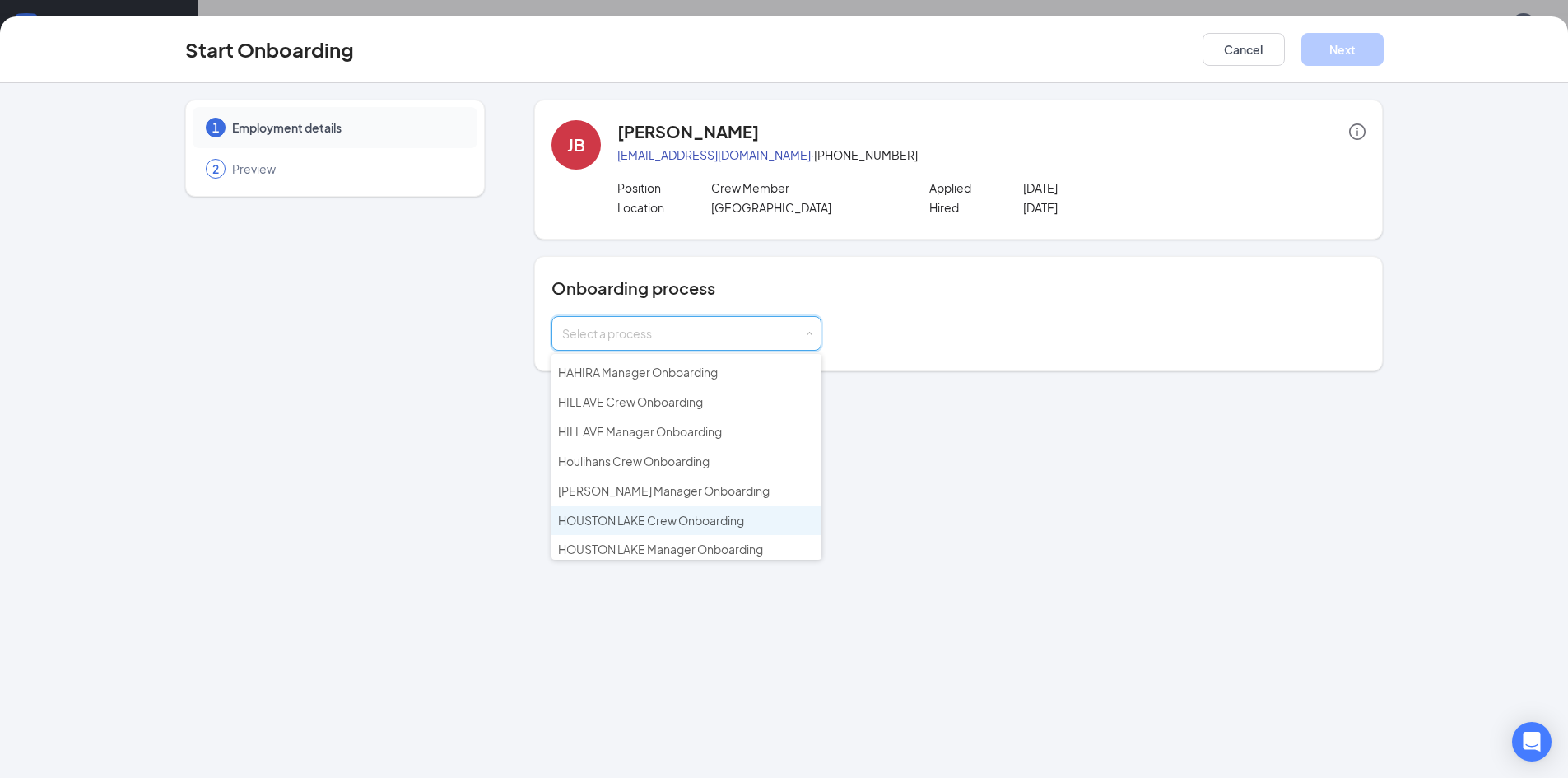
click at [684, 526] on span "HOUSTON LAKE Crew Onboarding" at bounding box center [651, 520] width 186 height 15
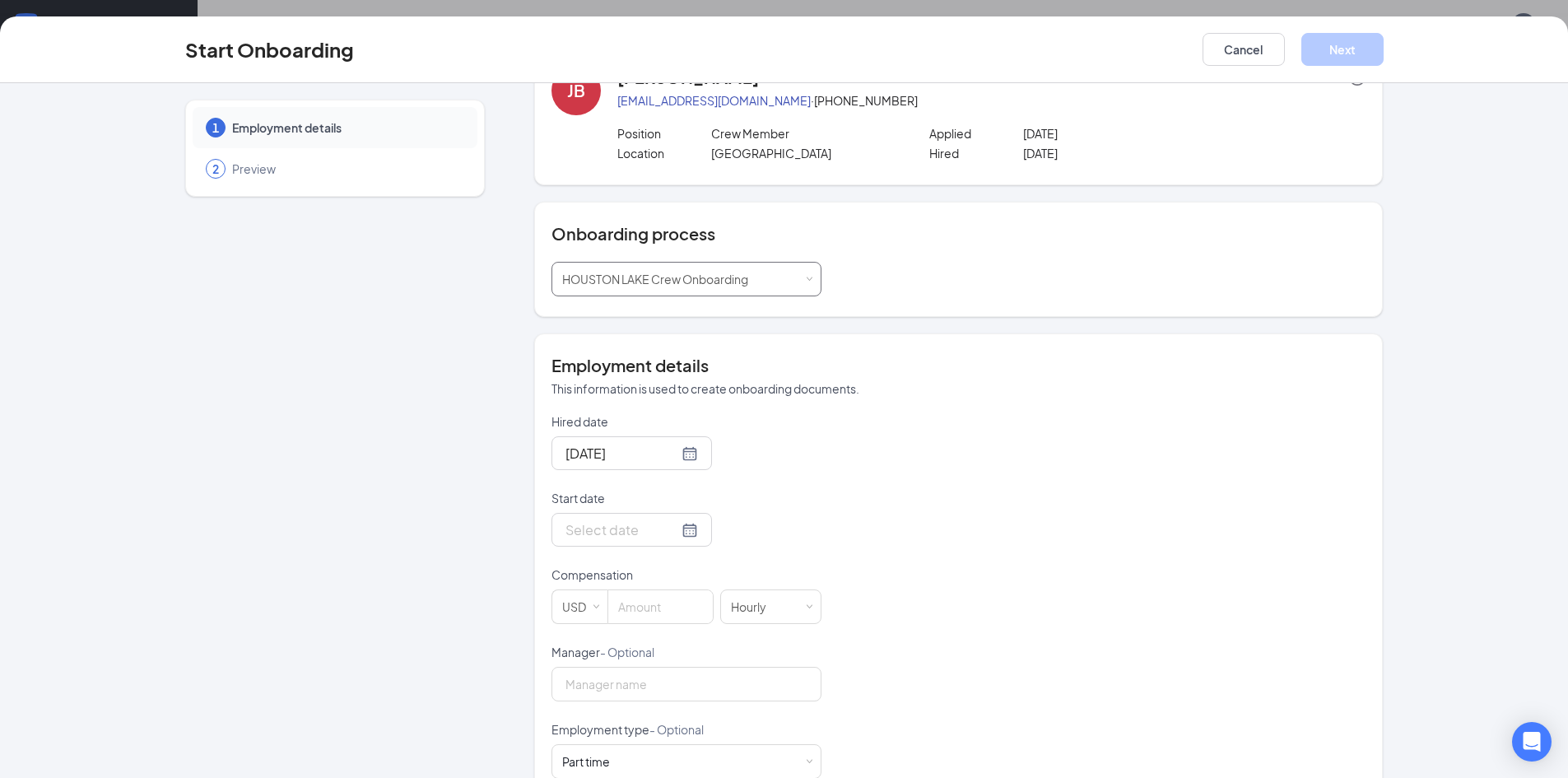
scroll to position [164, 0]
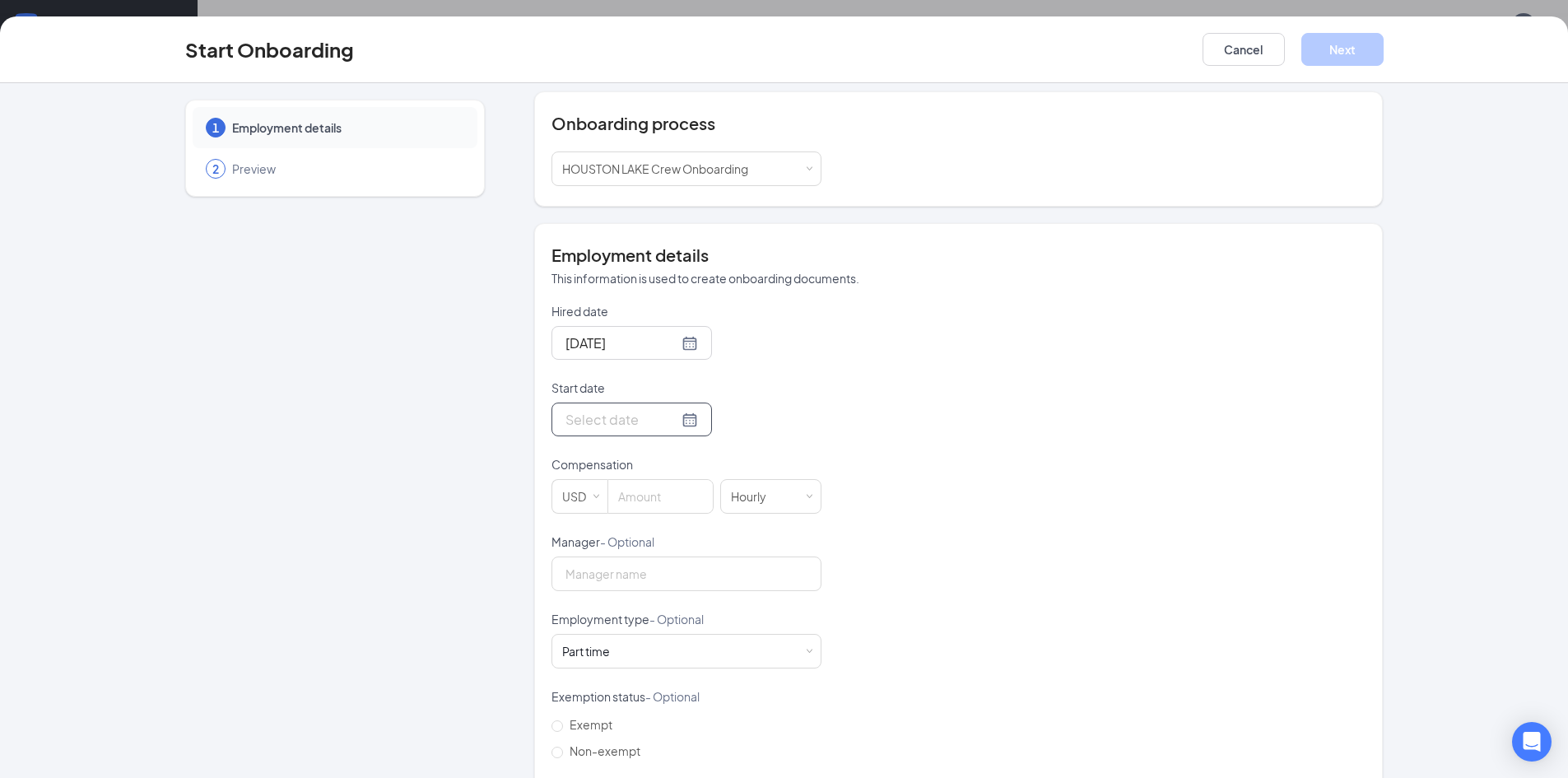
click at [673, 419] on div at bounding box center [632, 419] width 132 height 21
type input "Aug 27, 2025"
click at [655, 617] on div "27" at bounding box center [665, 615] width 20 height 20
click at [644, 490] on input at bounding box center [660, 496] width 104 height 33
type input "10"
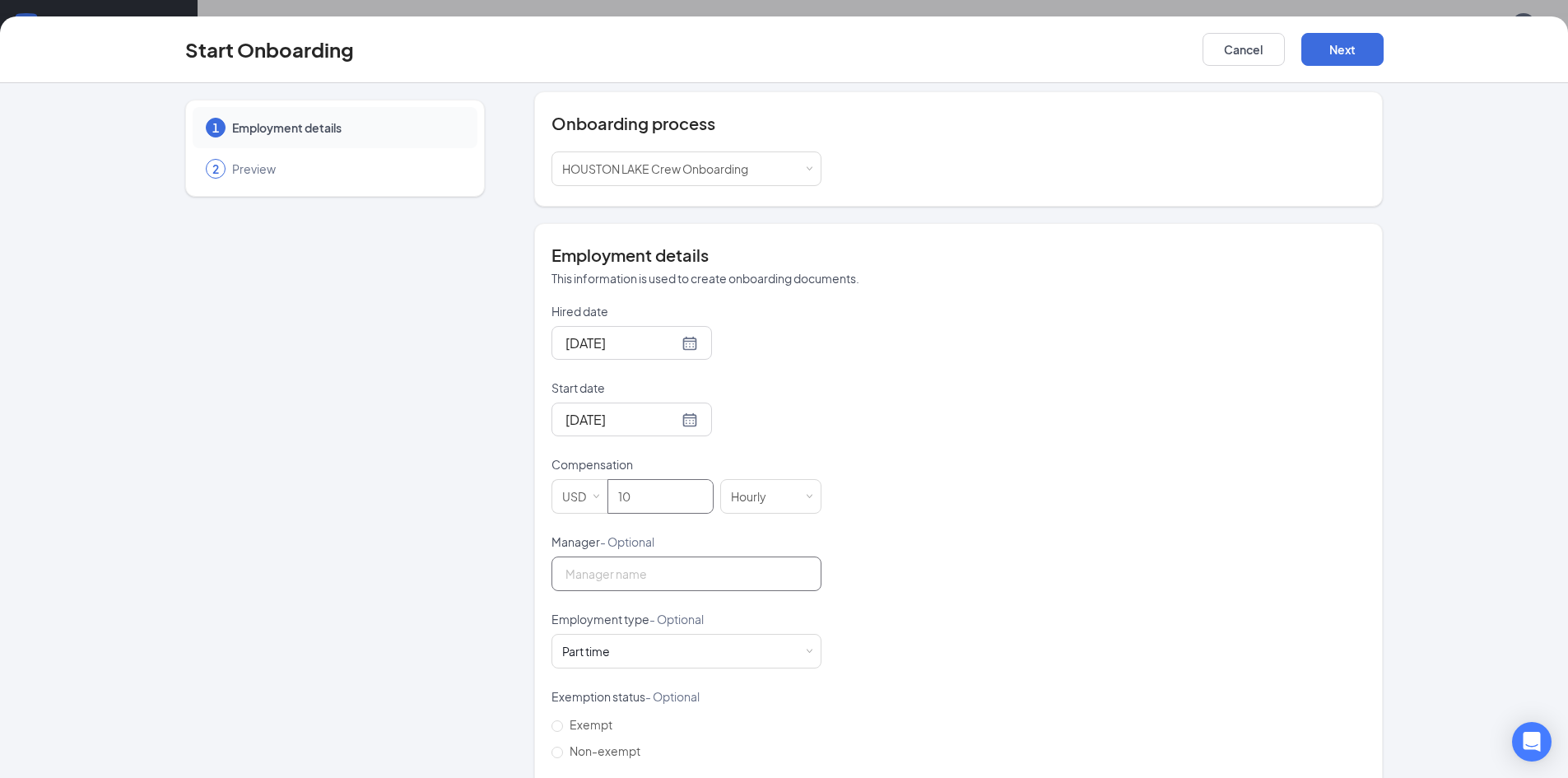
click at [687, 562] on input "Manager - Optional" at bounding box center [687, 573] width 270 height 35
type input "[PERSON_NAME]"
click at [912, 541] on div "Hired date Aug 26, 2025 Start date Aug 27, 2025 Aug 2025 Su Mo Tu We Th Fr Sa 2…" at bounding box center [958, 572] width 814 height 539
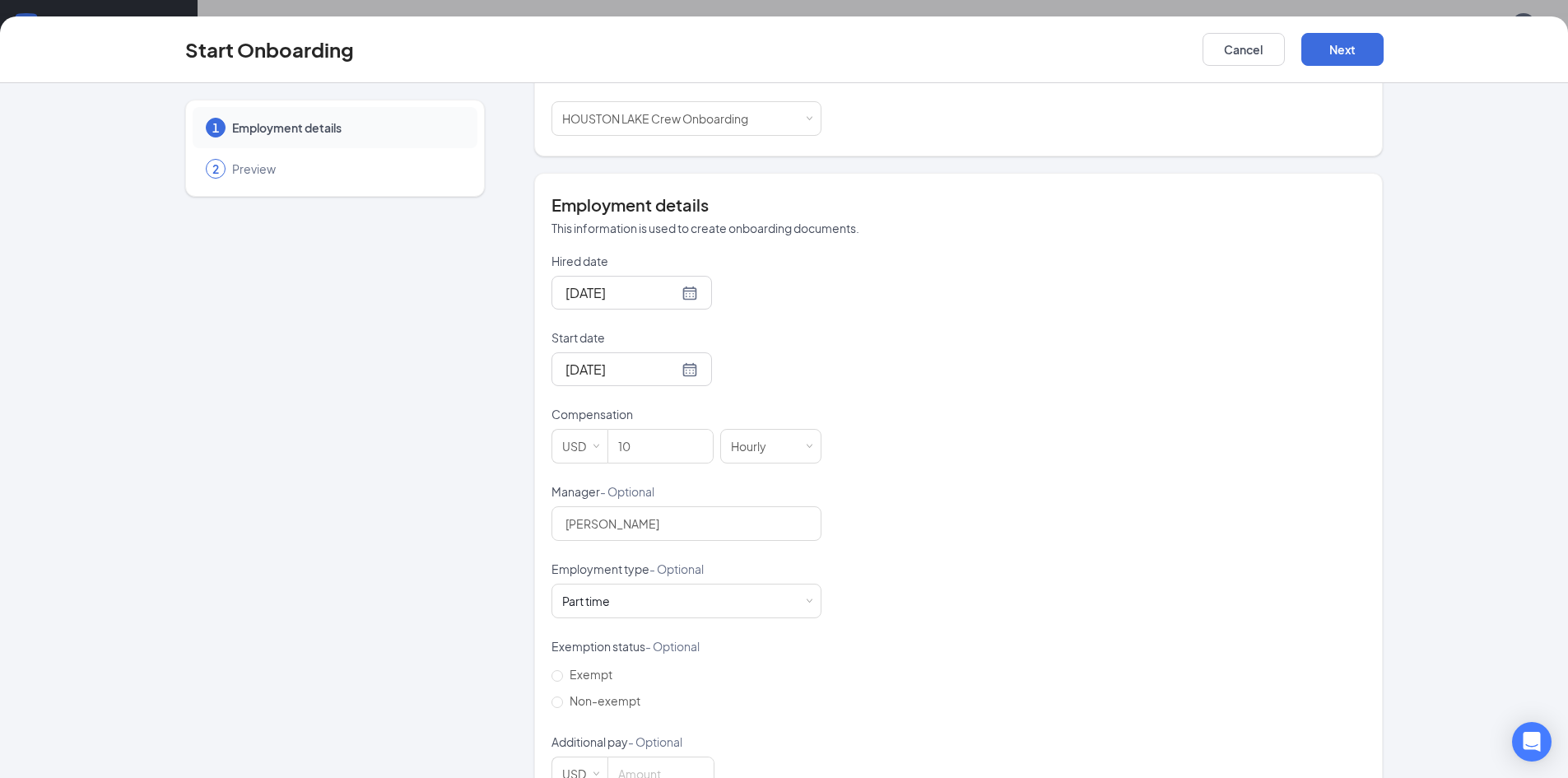
scroll to position [265, 0]
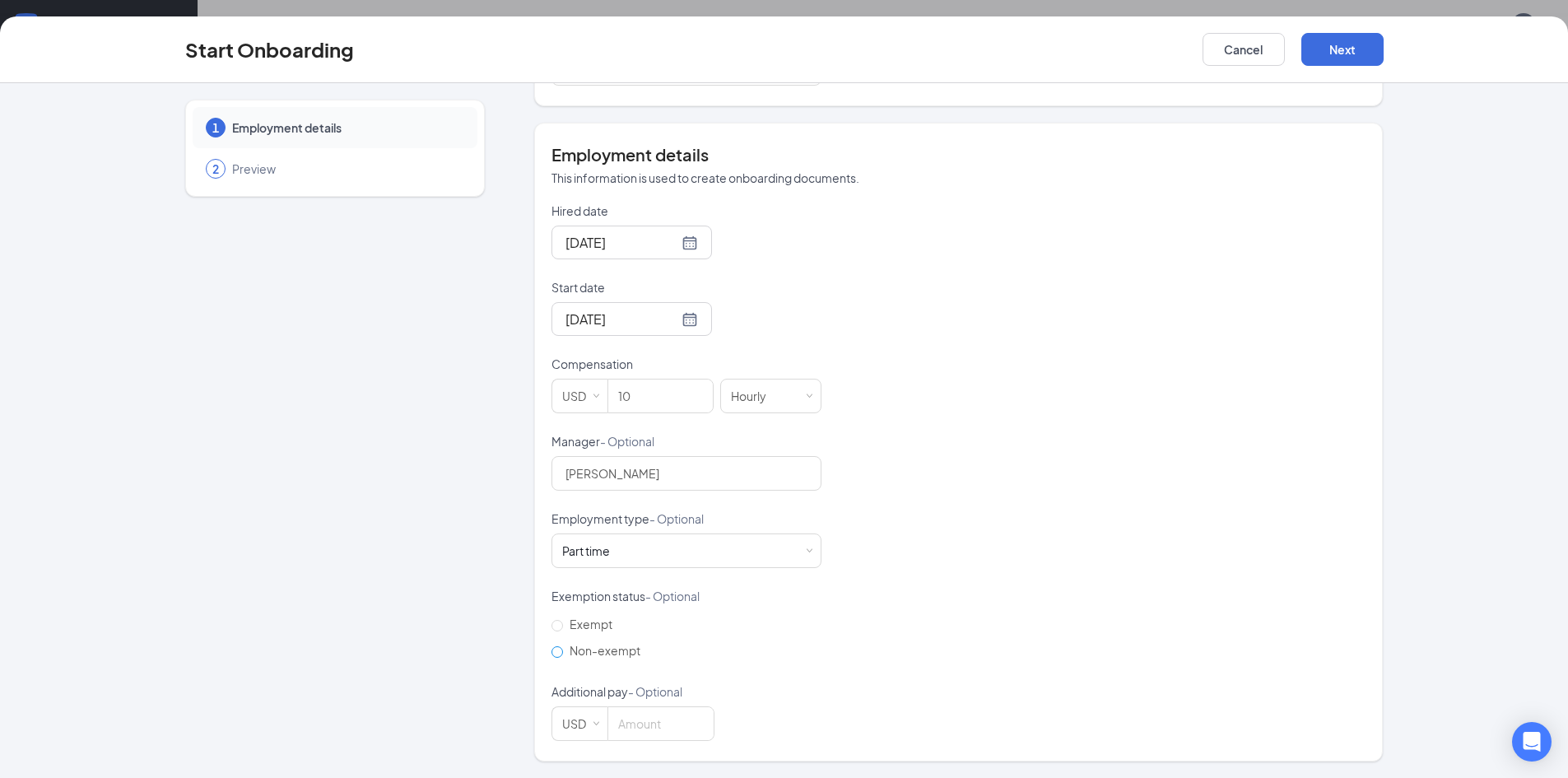
click at [555, 653] on input "Non-exempt" at bounding box center [557, 651] width 11 height 11
radio input "true"
click at [1354, 50] on button "Next" at bounding box center [1342, 50] width 83 height 33
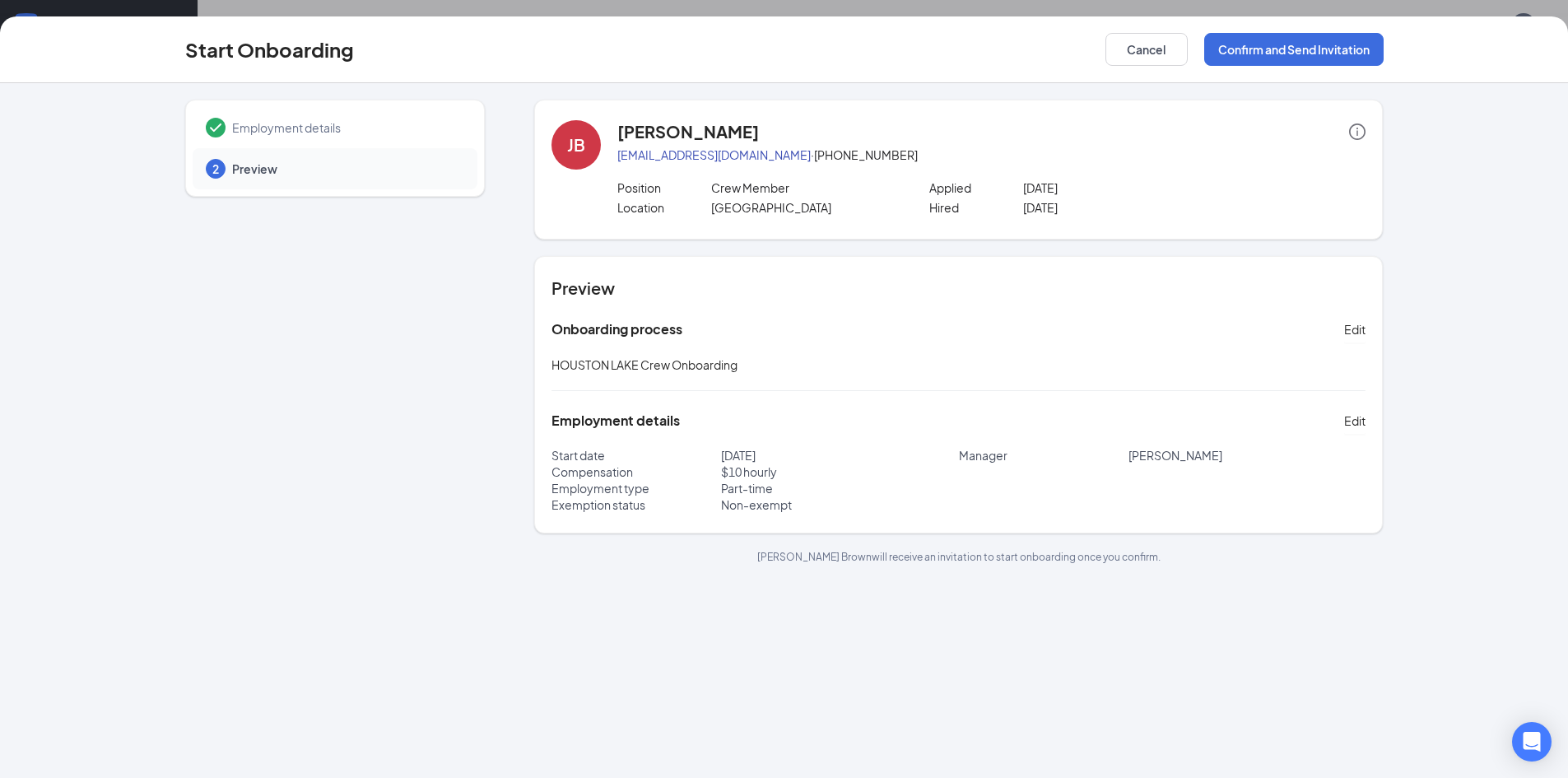
scroll to position [0, 0]
click at [1324, 44] on button "Confirm and Send Invitation" at bounding box center [1294, 50] width 179 height 33
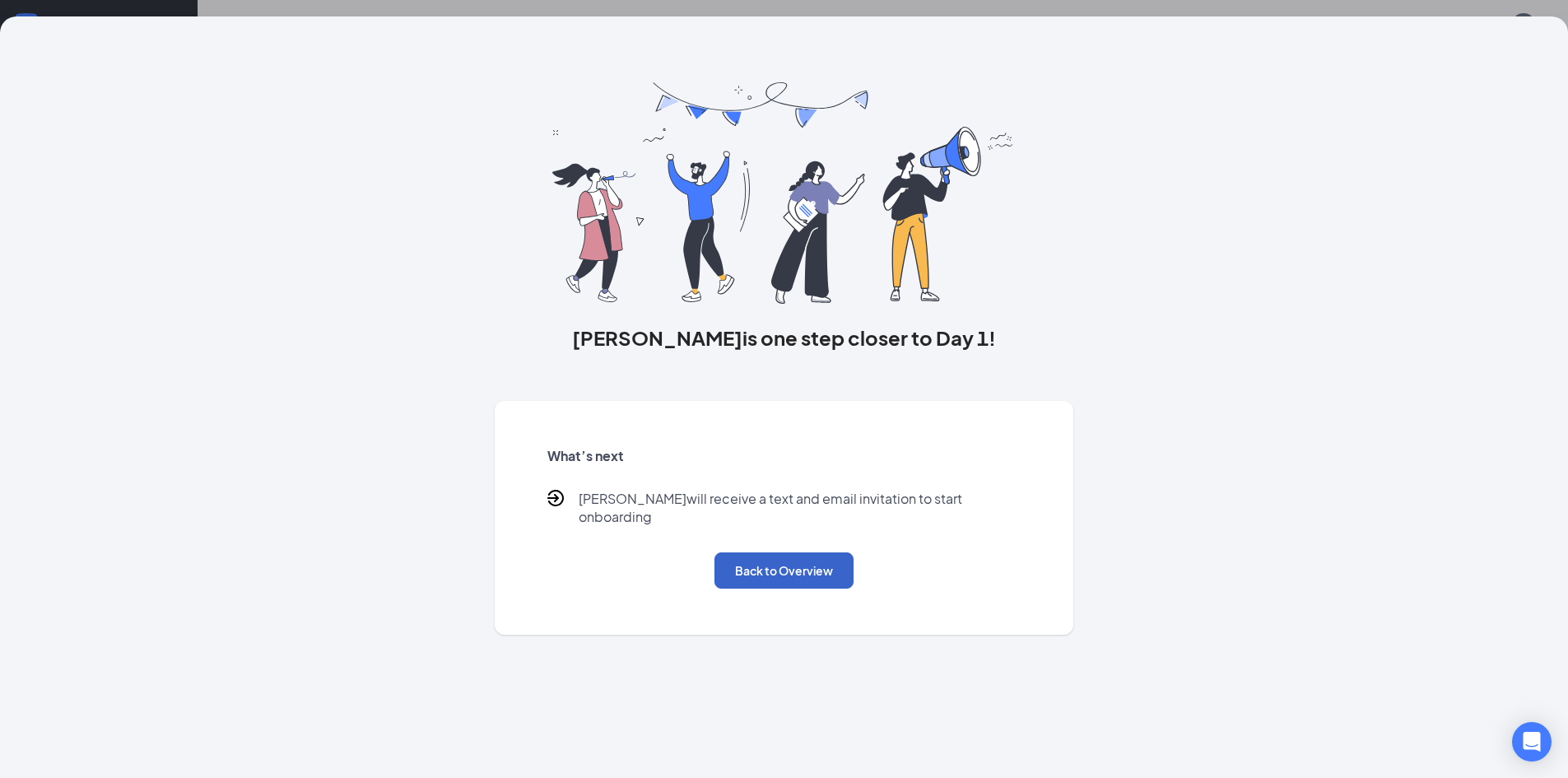
click at [791, 553] on button "Back to Overview" at bounding box center [784, 571] width 139 height 37
